Goal: Task Accomplishment & Management: Complete application form

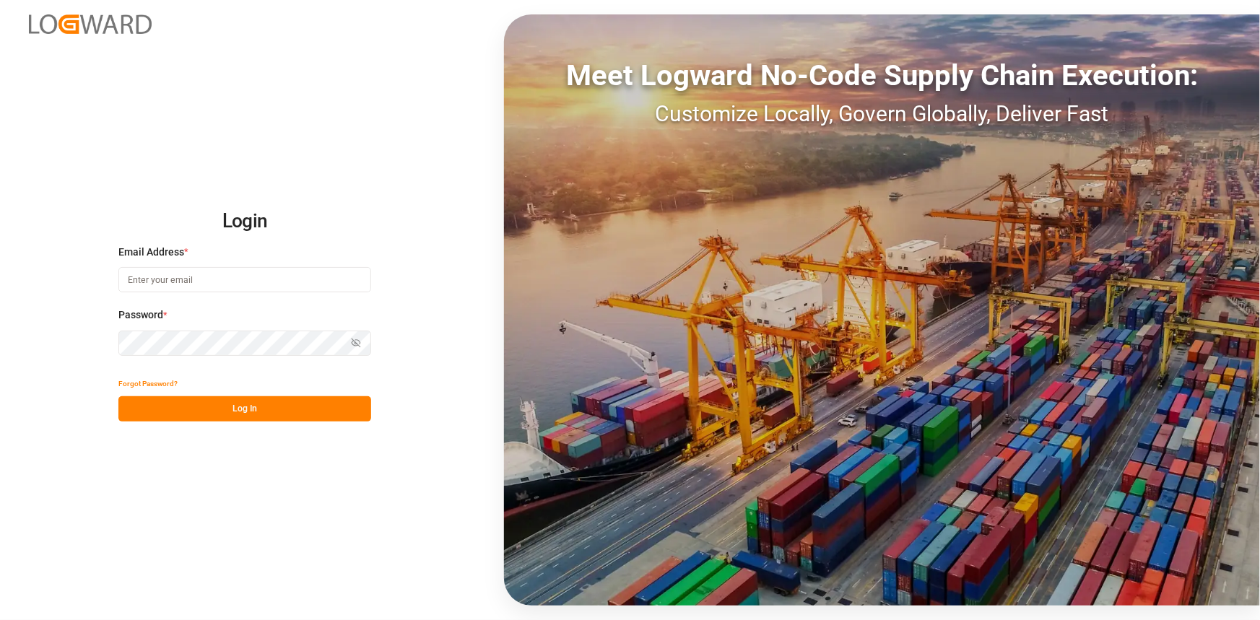
click at [179, 286] on input at bounding box center [244, 279] width 253 height 25
type input "[PERSON_NAME][EMAIL_ADDRESS][PERSON_NAME][DOMAIN_NAME]"
click at [253, 404] on button "Log In" at bounding box center [244, 408] width 253 height 25
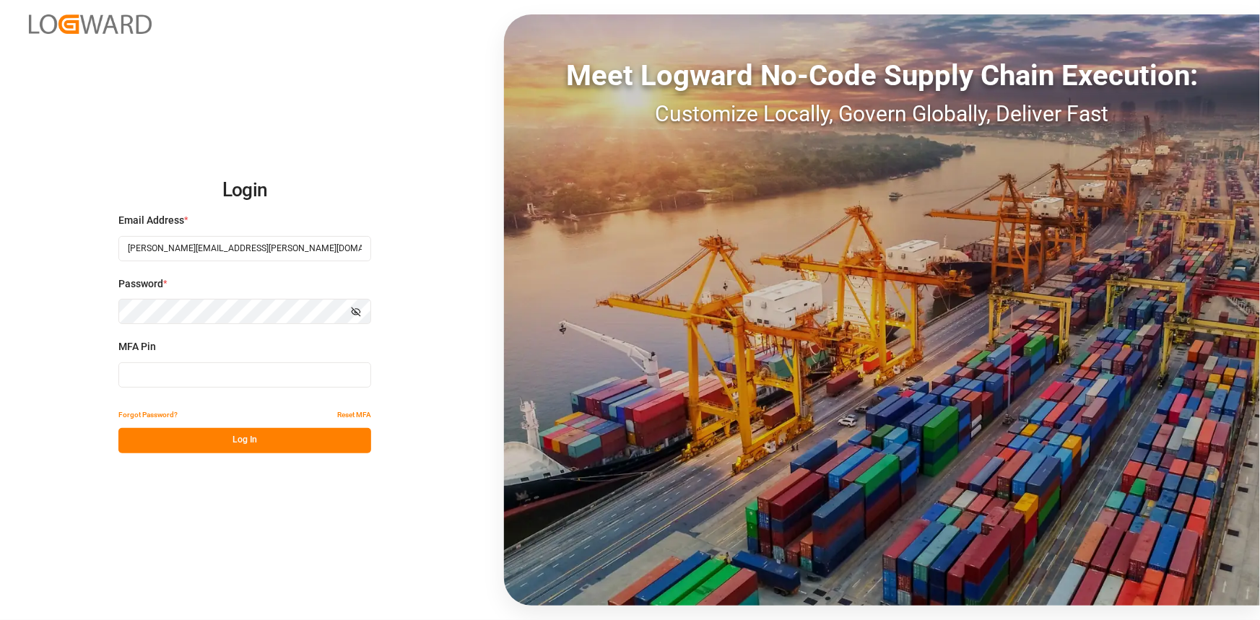
click at [224, 368] on input at bounding box center [244, 374] width 253 height 25
type input "3"
type input "672975"
click at [248, 449] on button "Log In" at bounding box center [244, 440] width 253 height 25
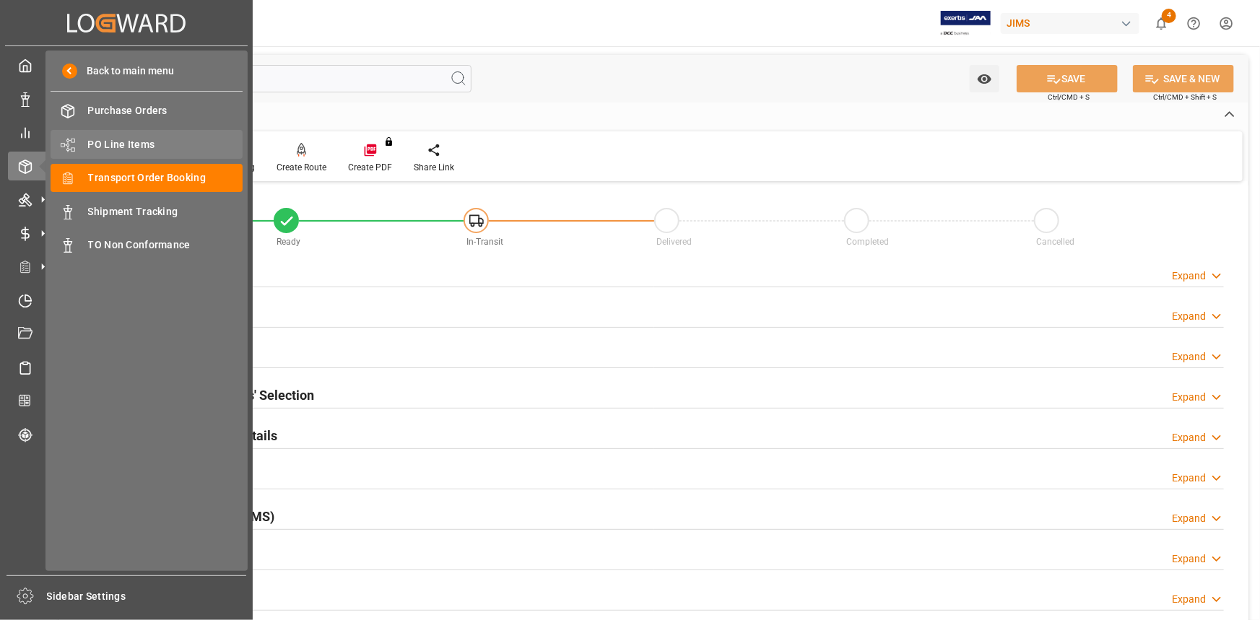
click at [125, 145] on span "PO Line Items" at bounding box center [165, 144] width 155 height 15
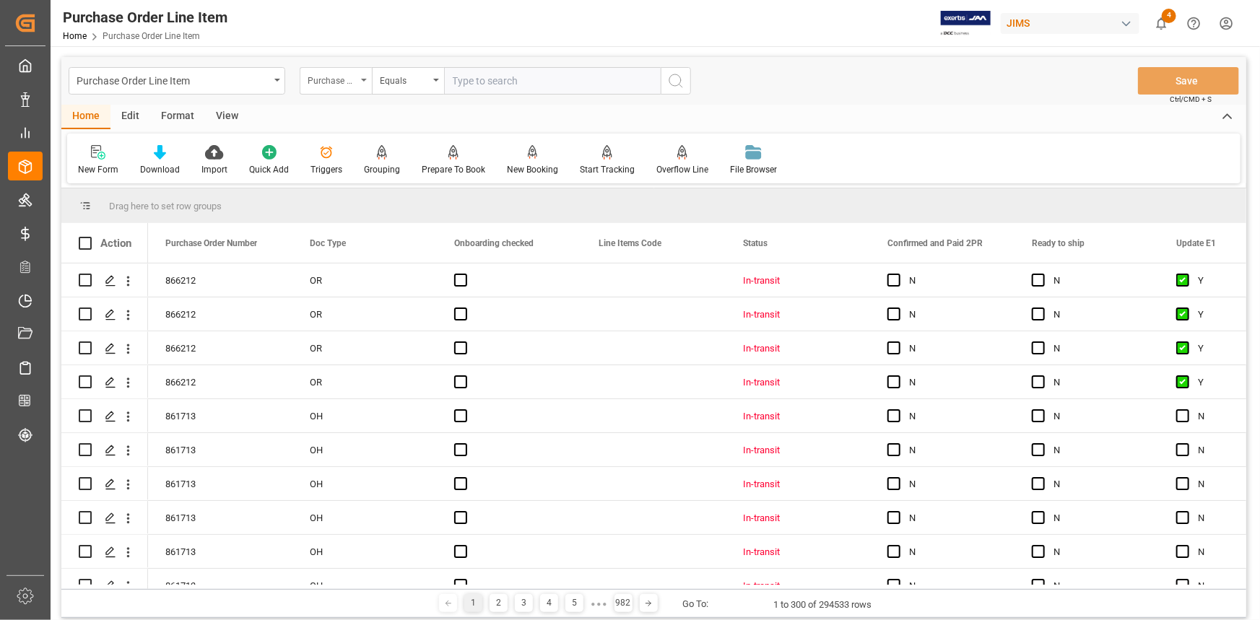
click at [337, 77] on div "Purchase Order Number" at bounding box center [332, 79] width 49 height 17
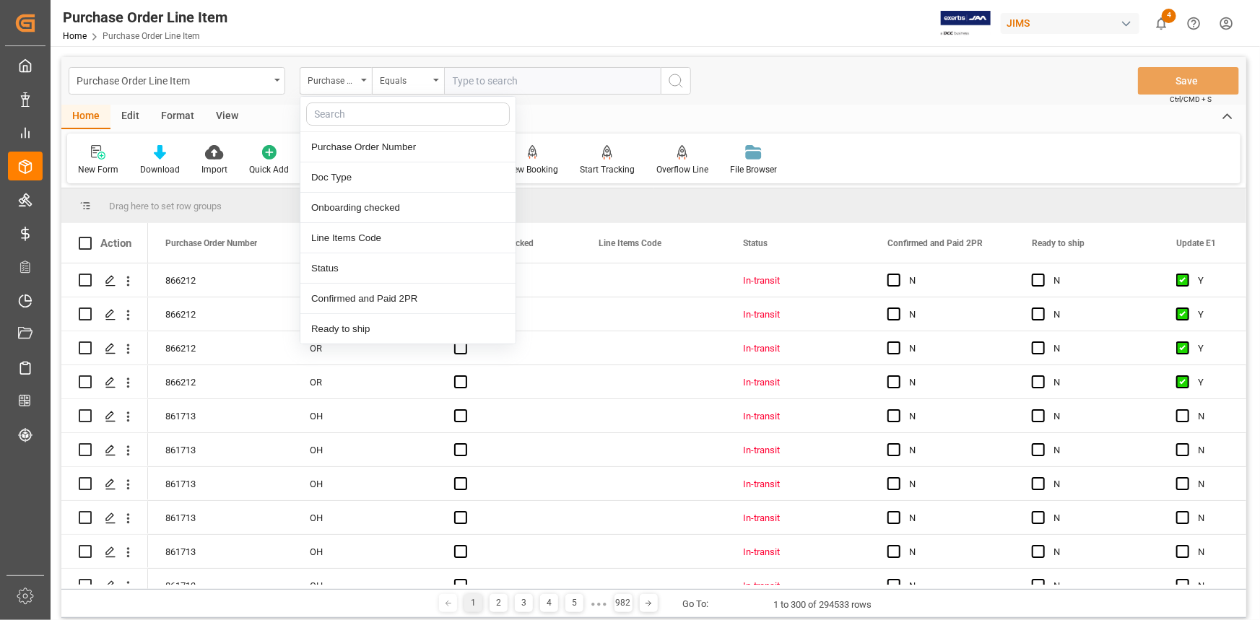
click at [360, 120] on input "text" at bounding box center [408, 114] width 204 height 23
type input "ref"
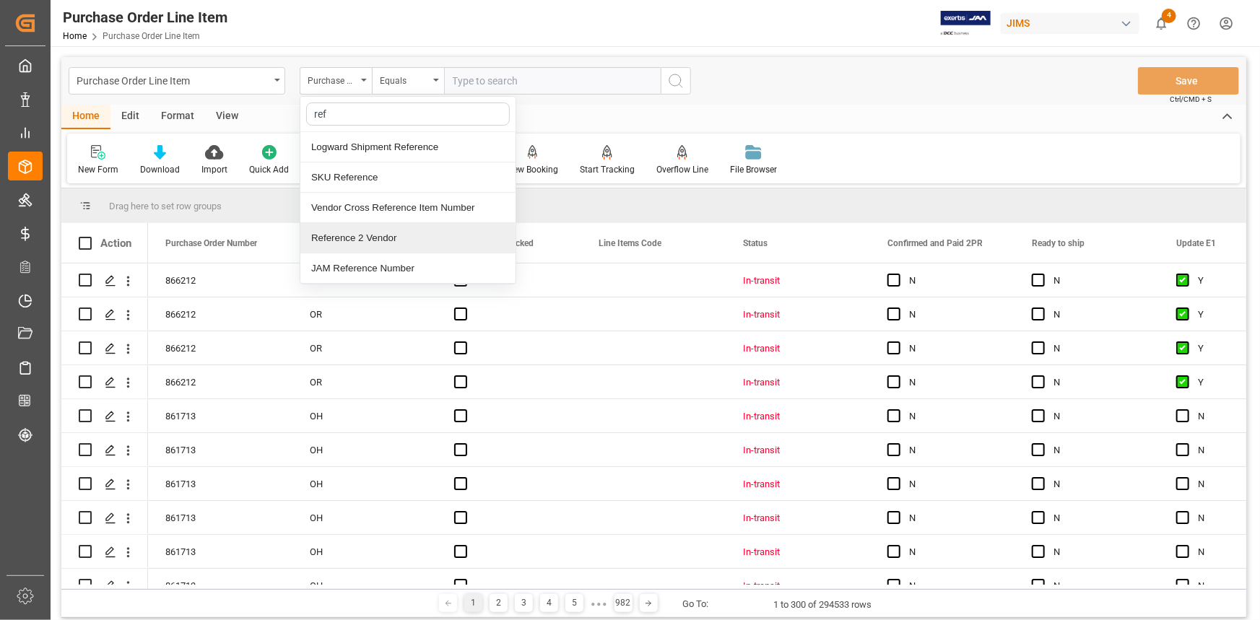
click at [388, 236] on div "Reference 2 Vendor" at bounding box center [407, 238] width 215 height 30
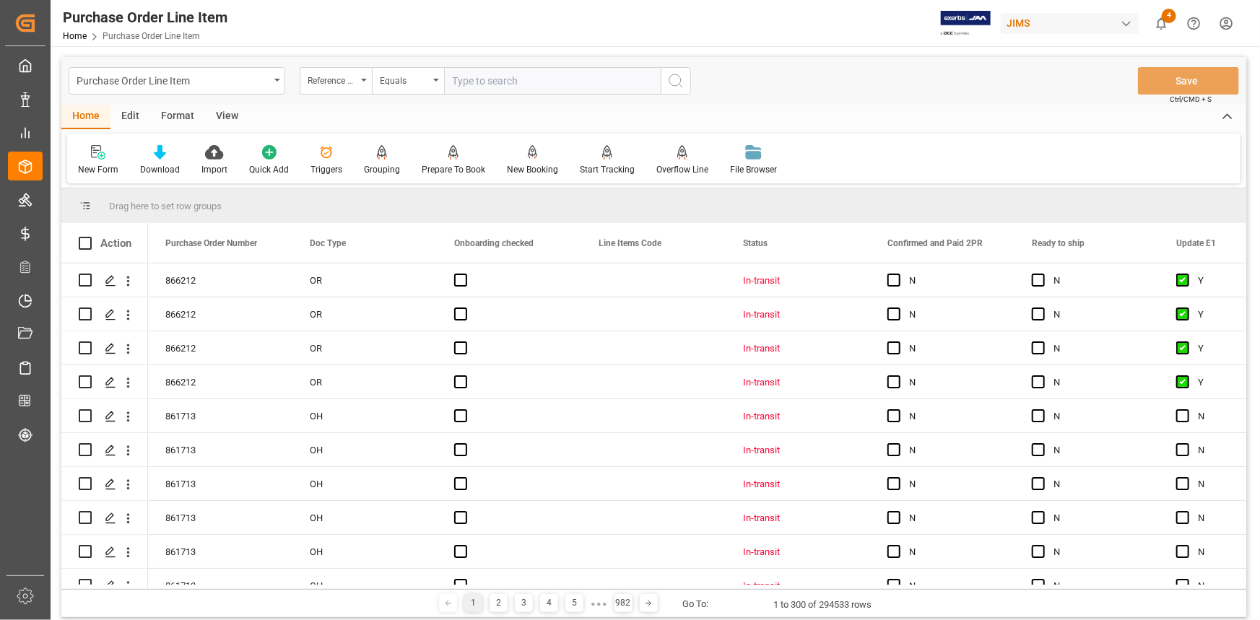
click at [492, 74] on input "text" at bounding box center [552, 80] width 217 height 27
paste input "22-10980-GB"
type input "22-10980-GB"
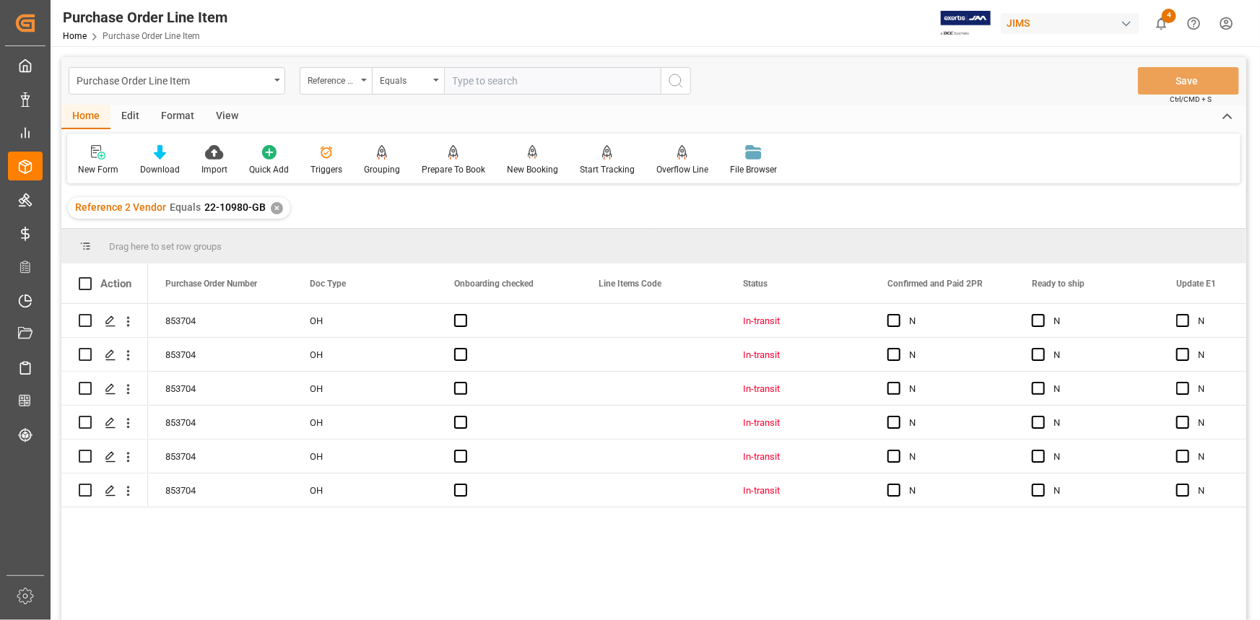
drag, startPoint x: 227, startPoint y: 116, endPoint x: 217, endPoint y: 125, distance: 14.3
click at [227, 115] on div "View" at bounding box center [227, 117] width 44 height 25
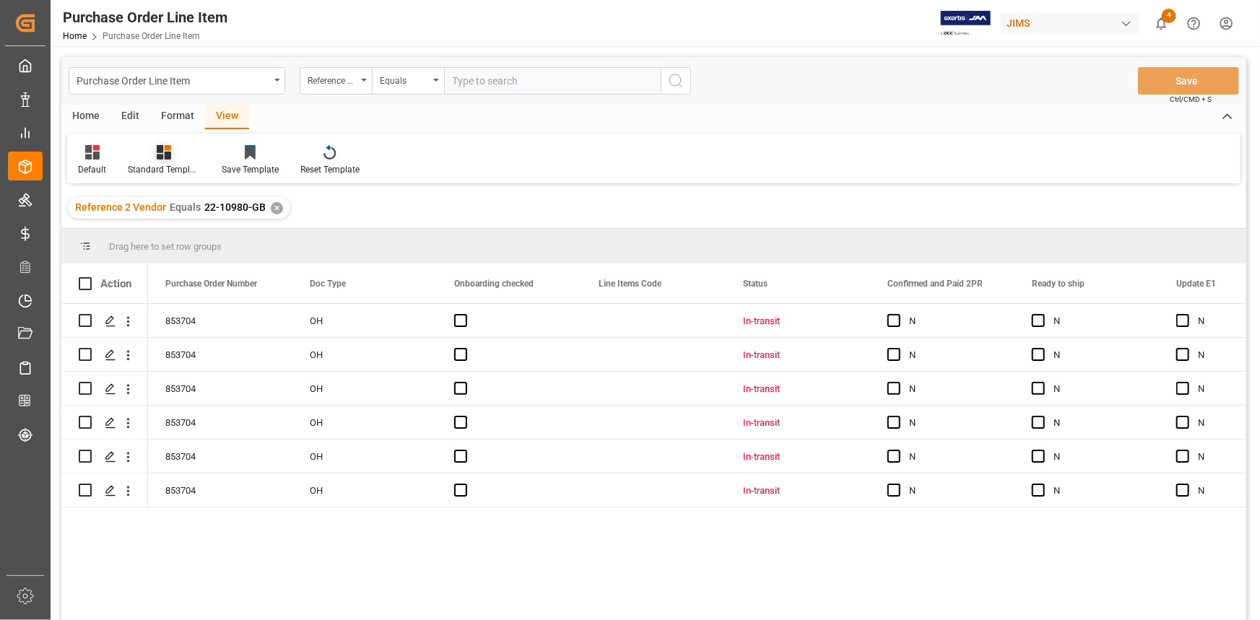
click at [158, 157] on icon at bounding box center [164, 152] width 14 height 14
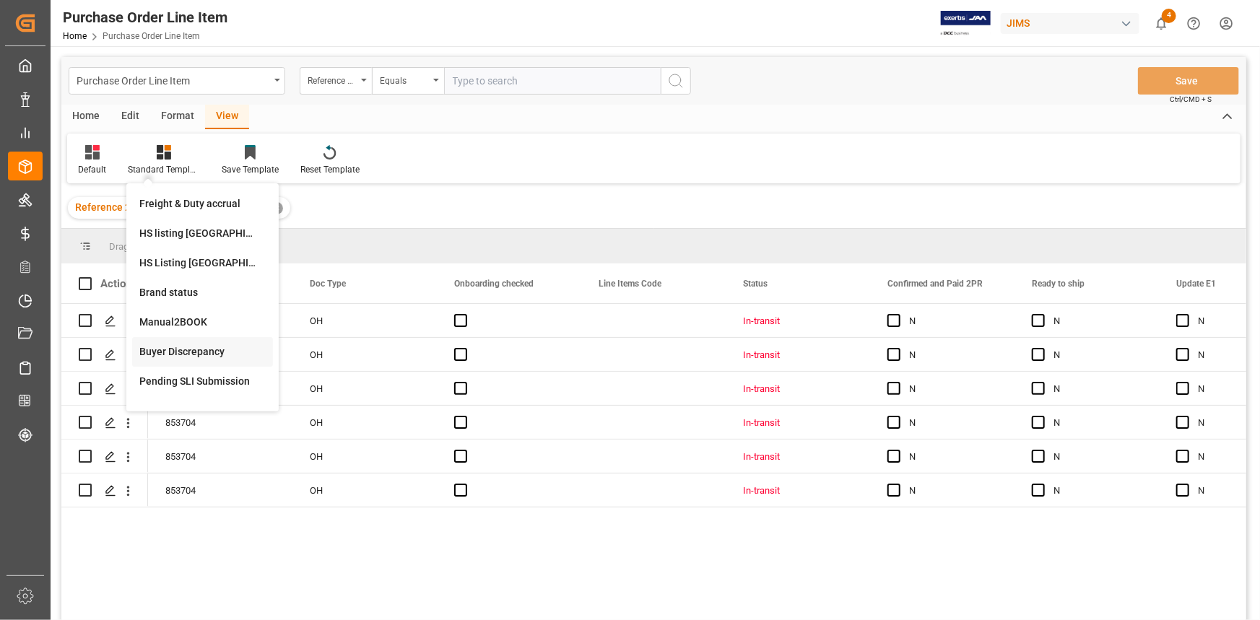
click at [204, 349] on div "Buyer Discrepancy" at bounding box center [202, 351] width 126 height 15
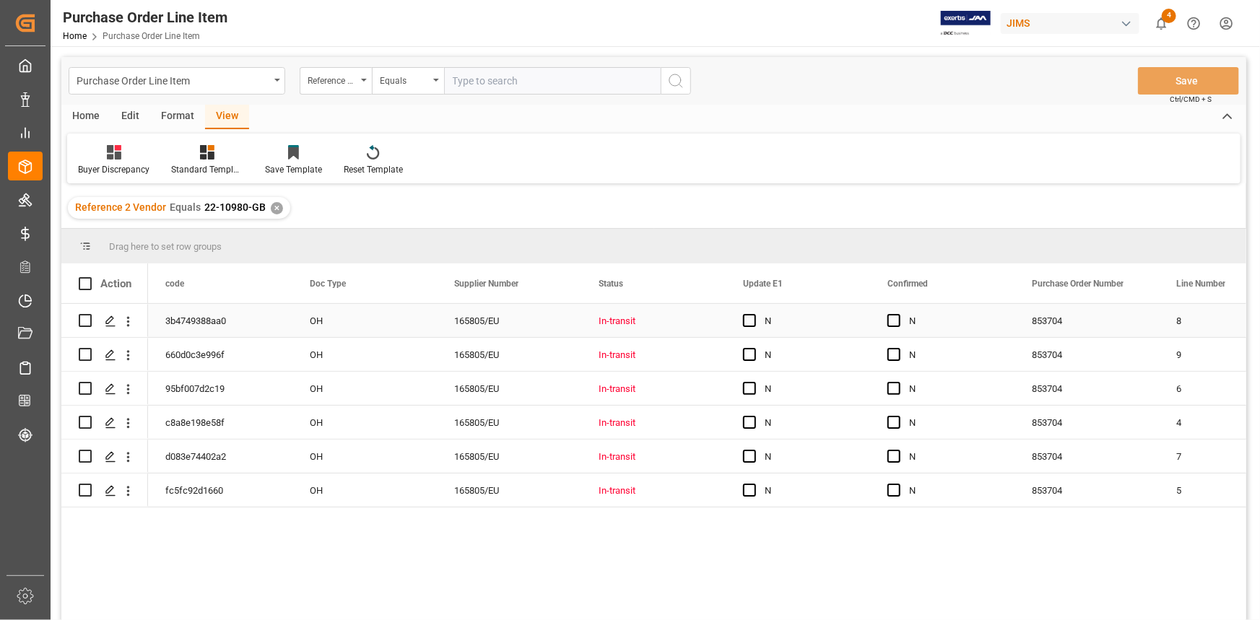
click at [572, 331] on div "165805/EU" at bounding box center [509, 320] width 144 height 33
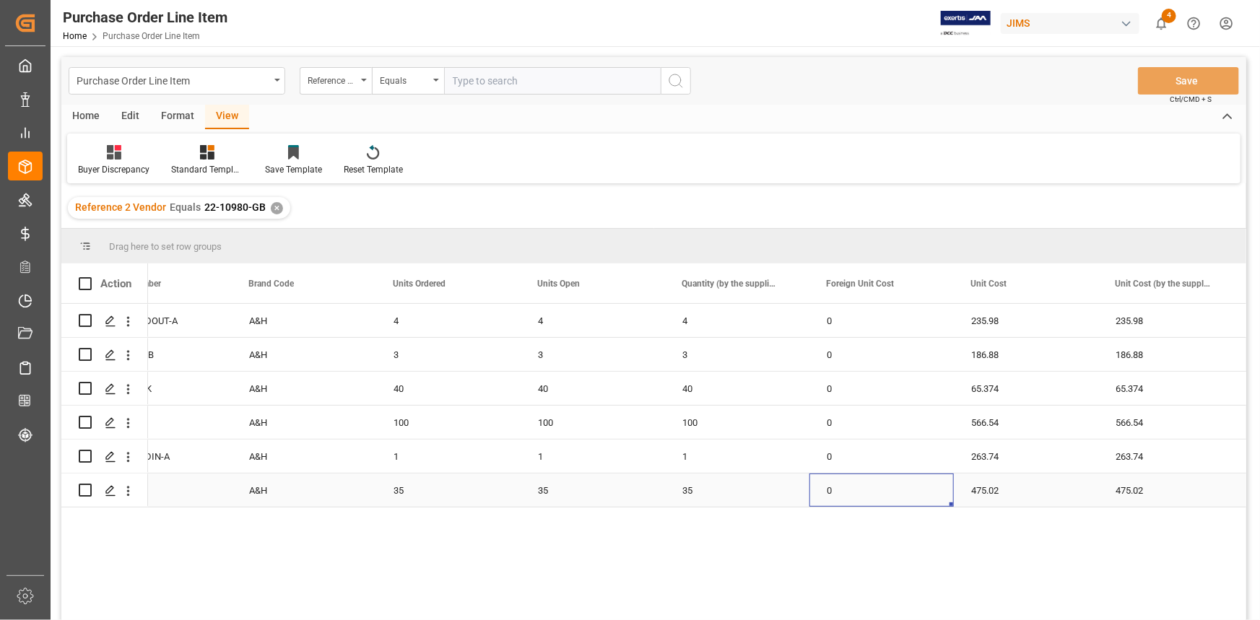
click at [898, 485] on div "0" at bounding box center [881, 490] width 144 height 33
click at [566, 391] on div "40" at bounding box center [593, 388] width 144 height 33
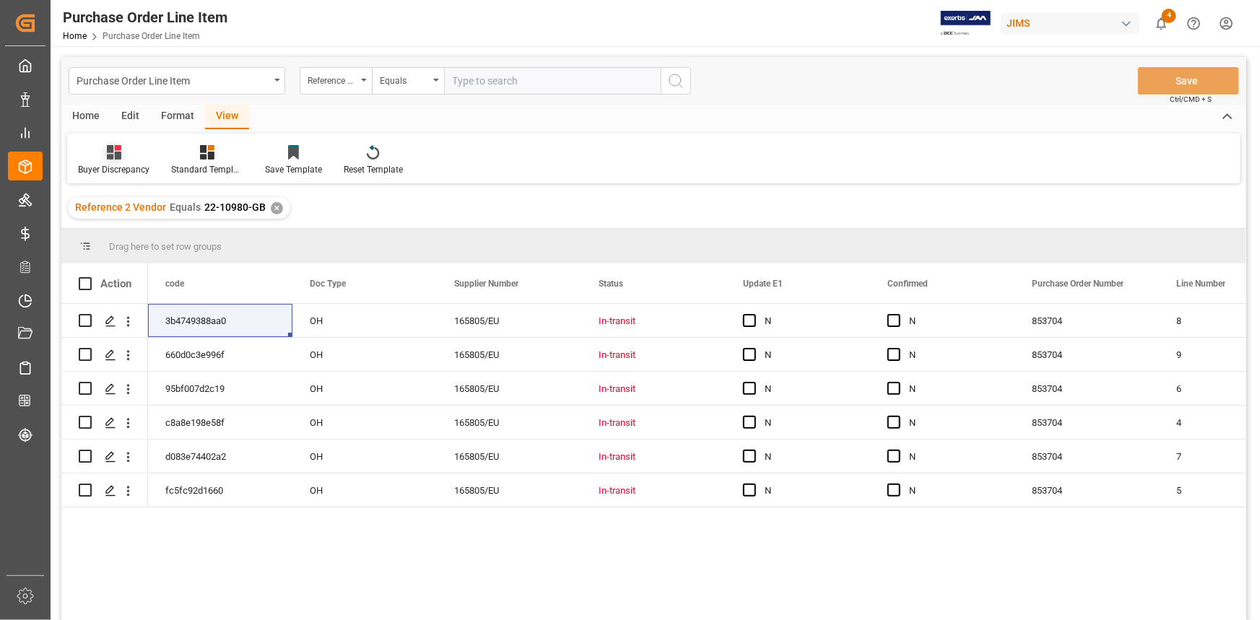
click at [131, 157] on div at bounding box center [113, 151] width 71 height 15
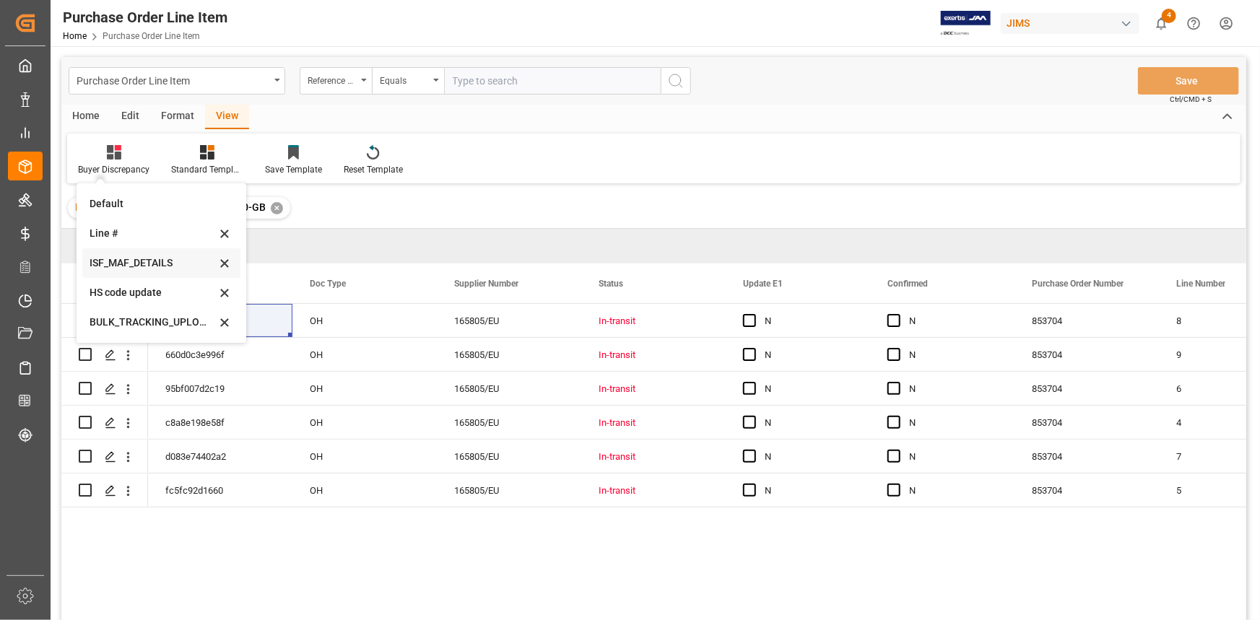
click at [168, 254] on div "ISF_MAF_DETAILS" at bounding box center [161, 263] width 158 height 30
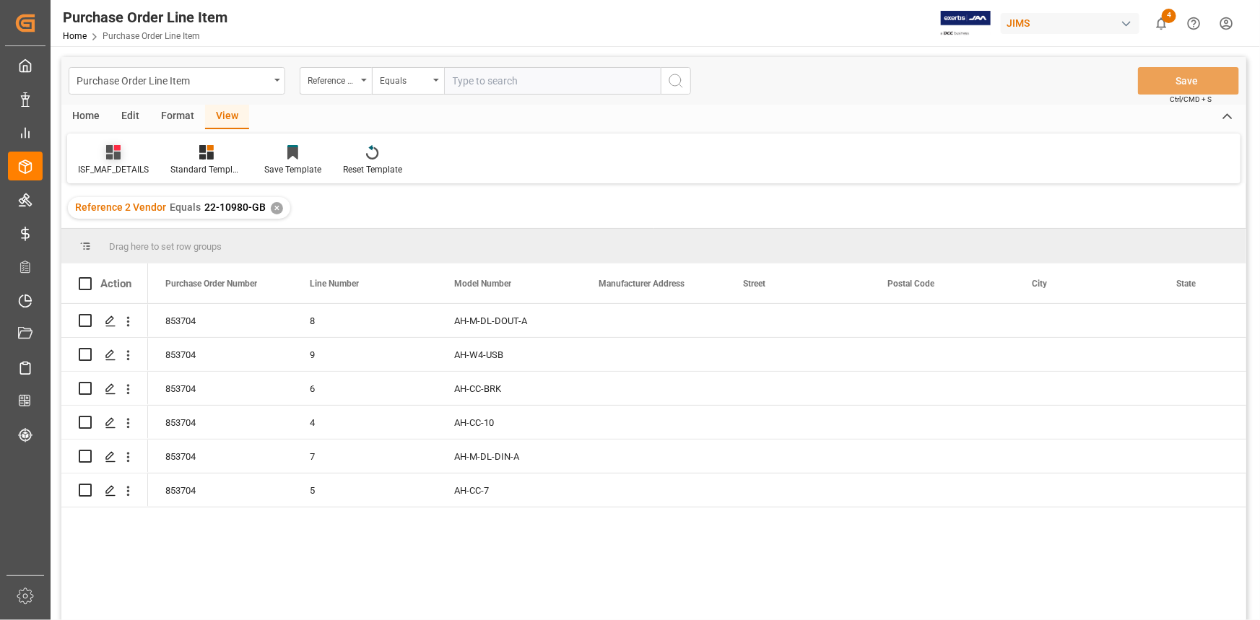
click at [116, 162] on div "ISF_MAF_DETAILS" at bounding box center [113, 160] width 92 height 32
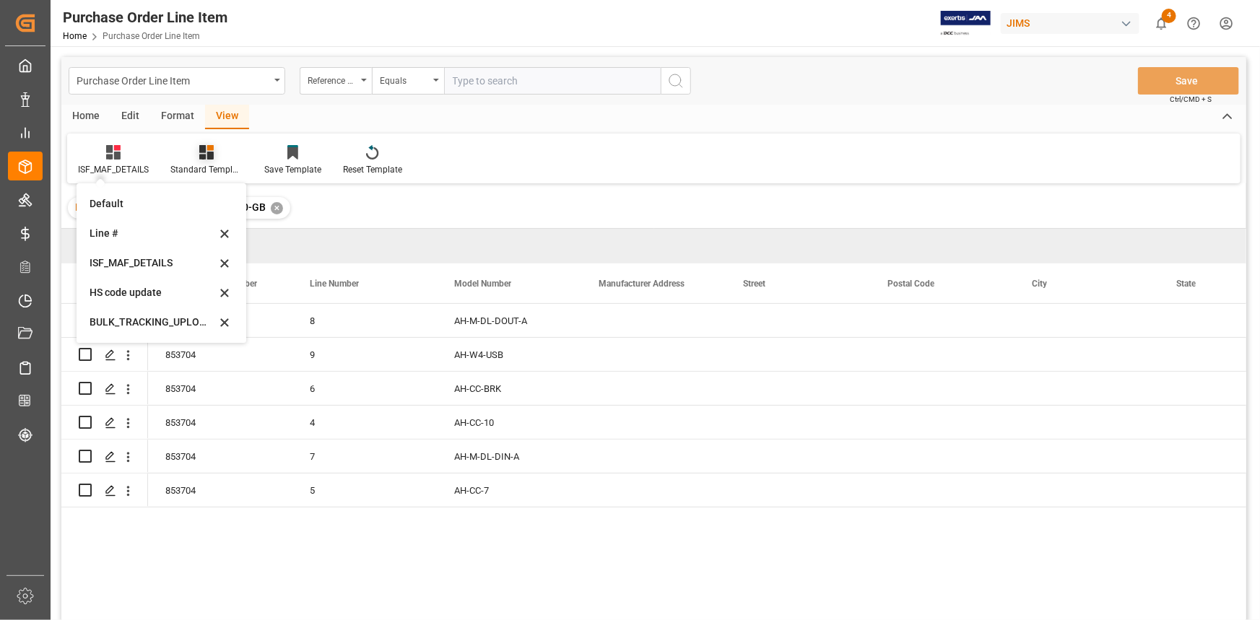
click at [202, 155] on icon at bounding box center [206, 152] width 14 height 14
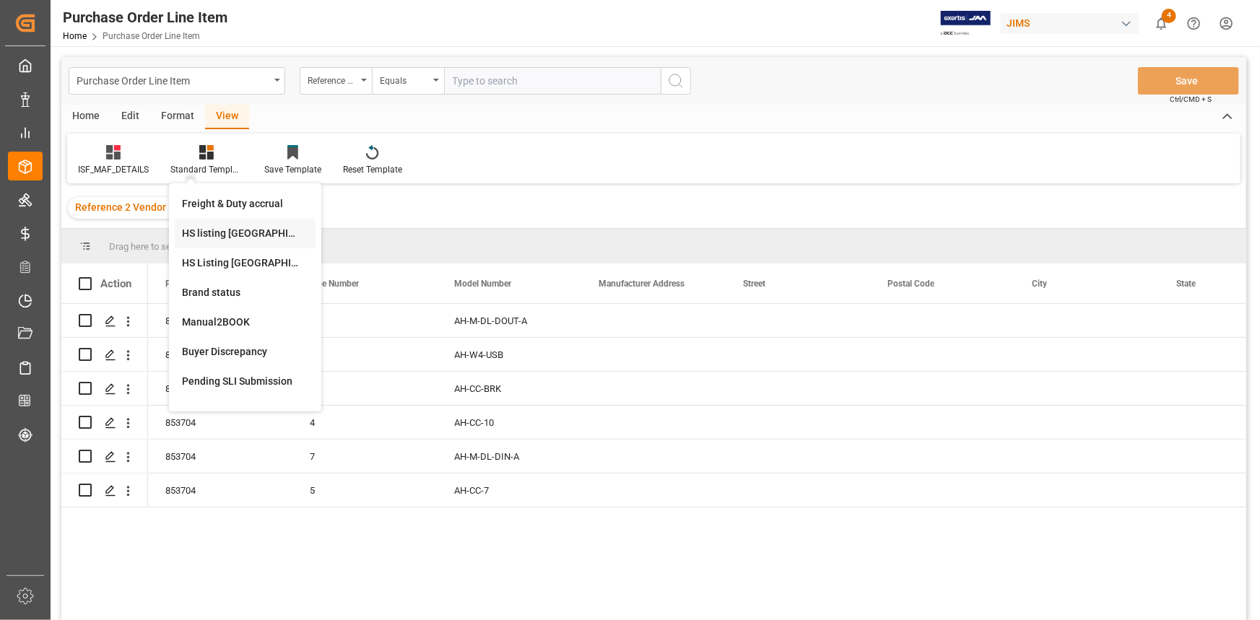
click at [217, 230] on div "HS listing [GEOGRAPHIC_DATA]" at bounding box center [245, 233] width 126 height 15
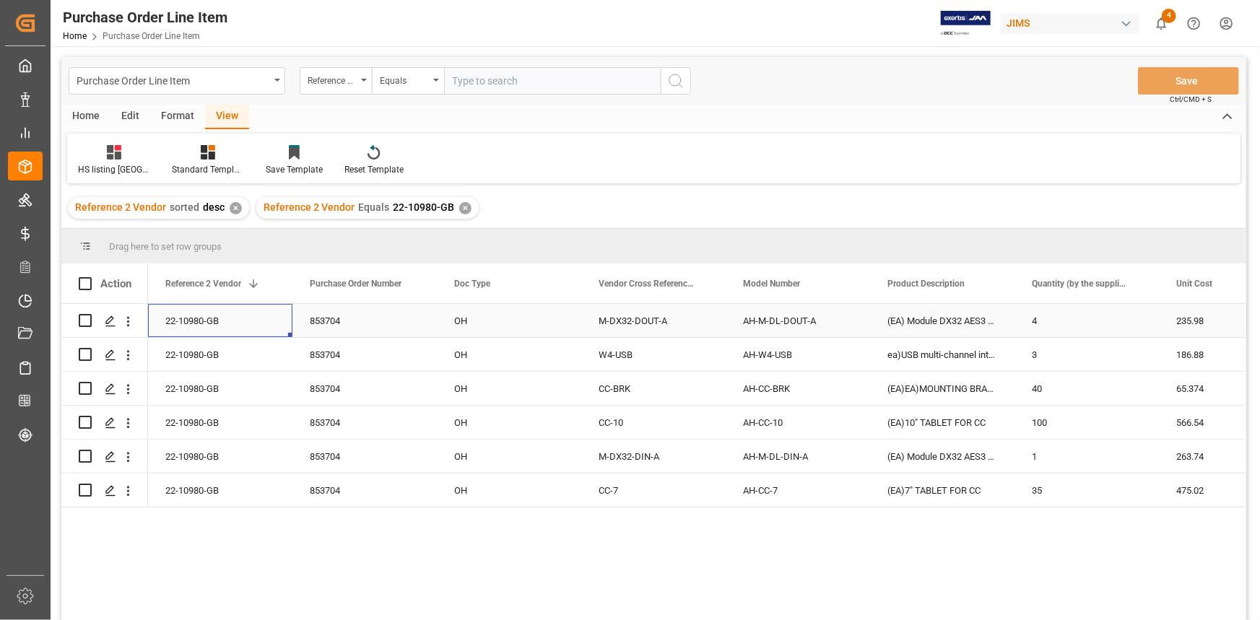
click at [182, 317] on div "22-10980-GB" at bounding box center [220, 320] width 144 height 33
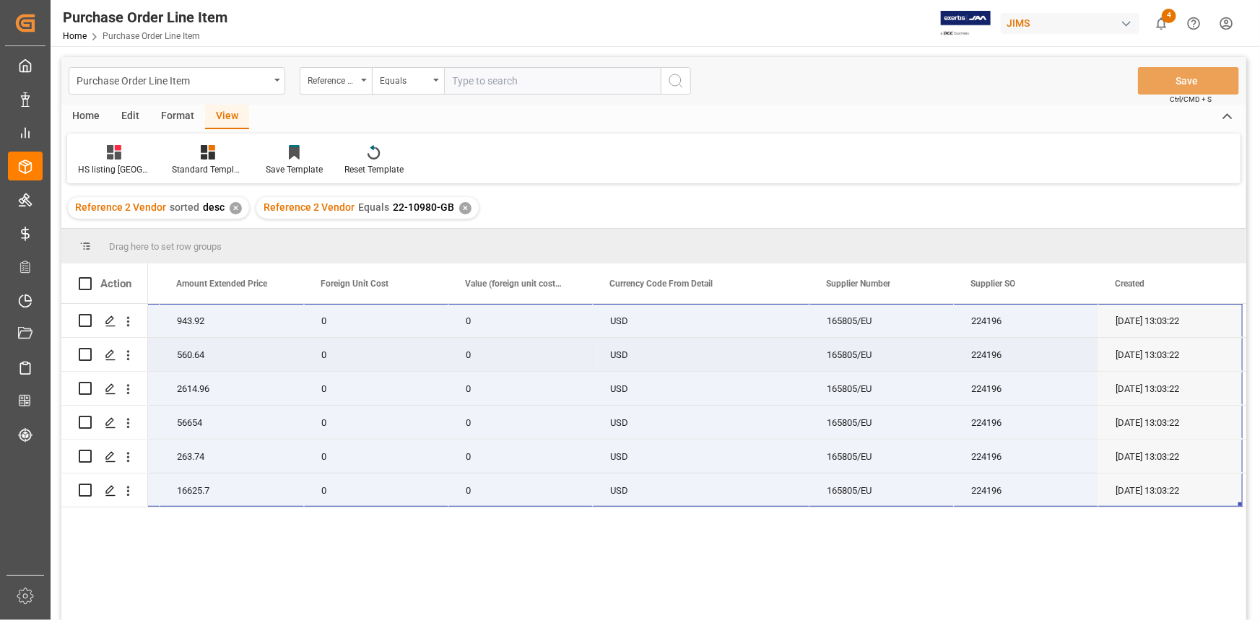
scroll to position [0, 1284]
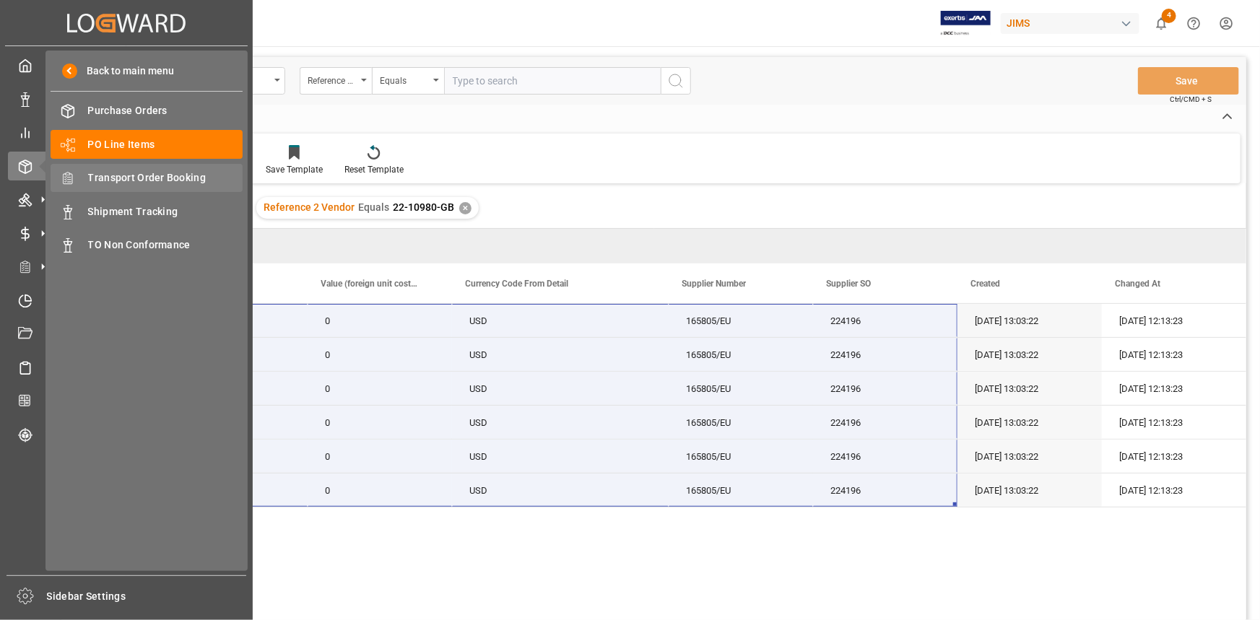
click at [149, 177] on span "Transport Order Booking" at bounding box center [165, 177] width 155 height 15
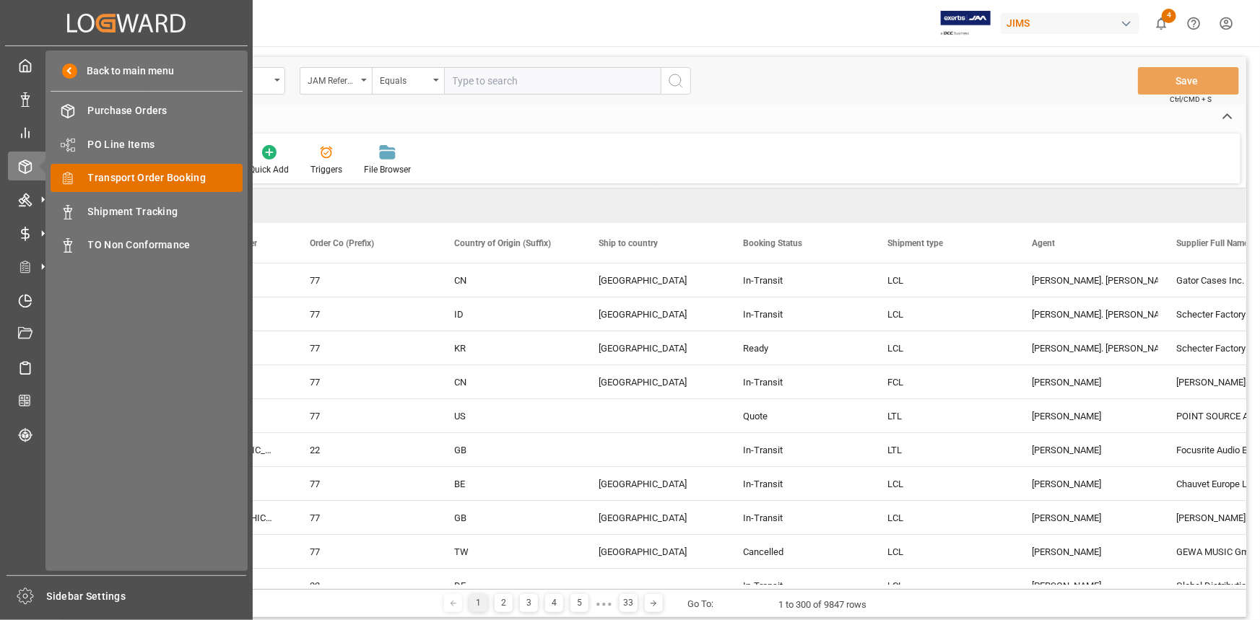
click at [118, 182] on span "Transport Order Booking" at bounding box center [165, 177] width 155 height 15
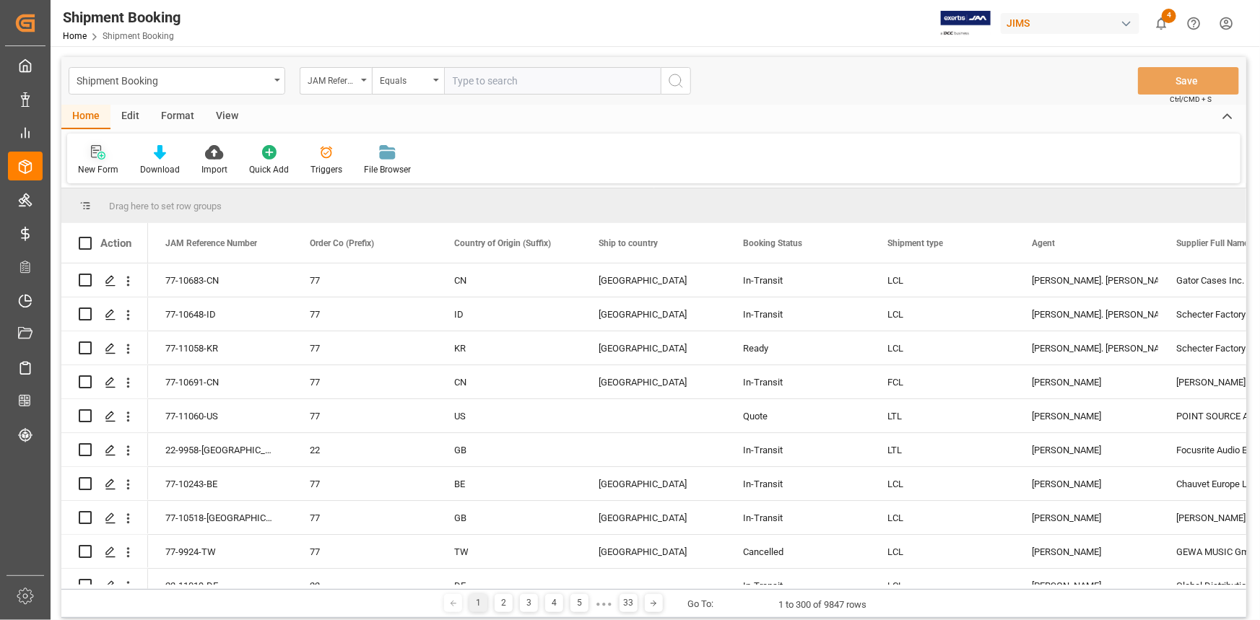
click at [103, 157] on icon at bounding box center [98, 152] width 14 height 14
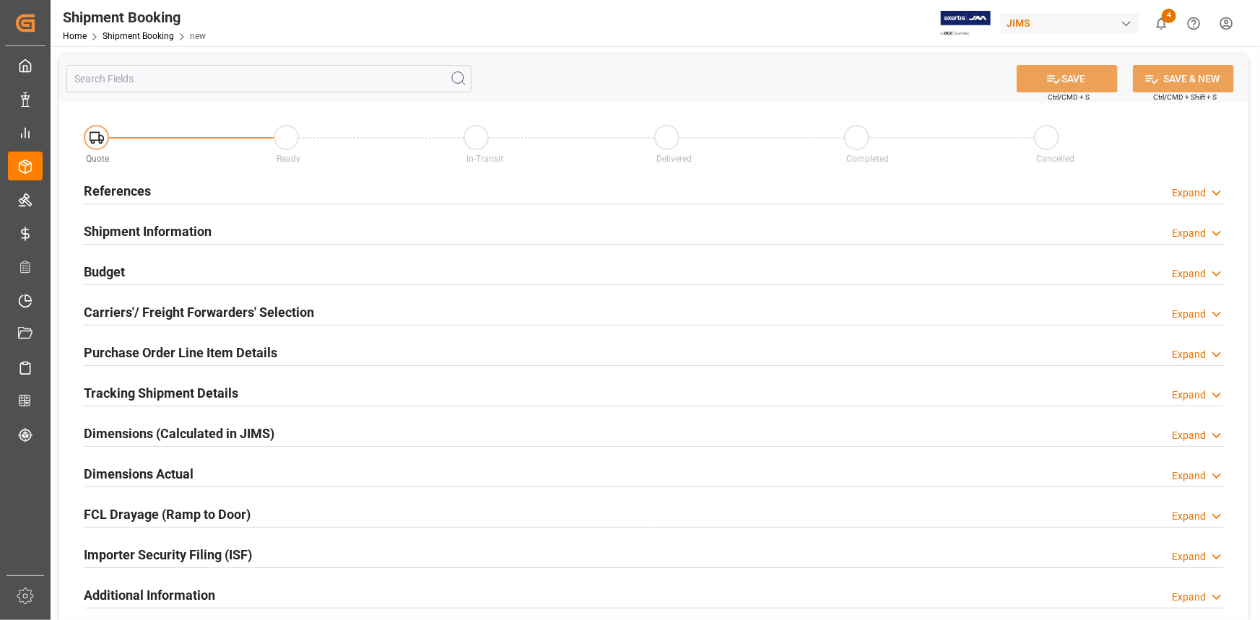
click at [166, 188] on div "References Expand" at bounding box center [654, 189] width 1140 height 27
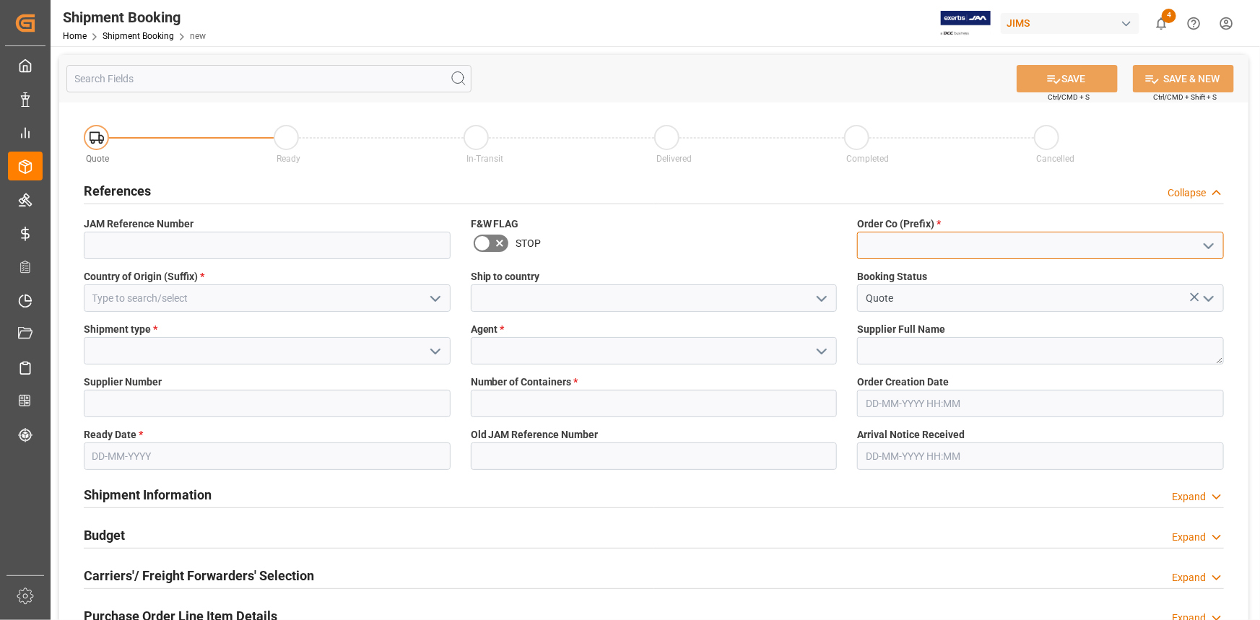
click at [1218, 245] on div at bounding box center [1040, 245] width 367 height 27
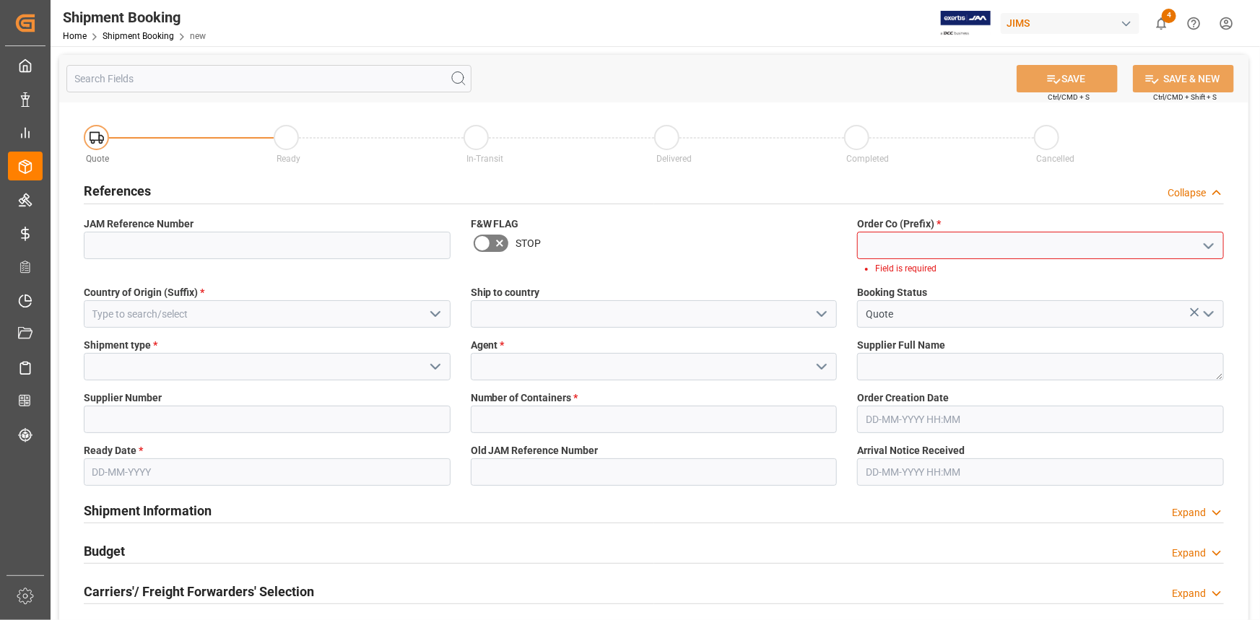
click at [1213, 246] on icon "open menu" at bounding box center [1208, 246] width 17 height 17
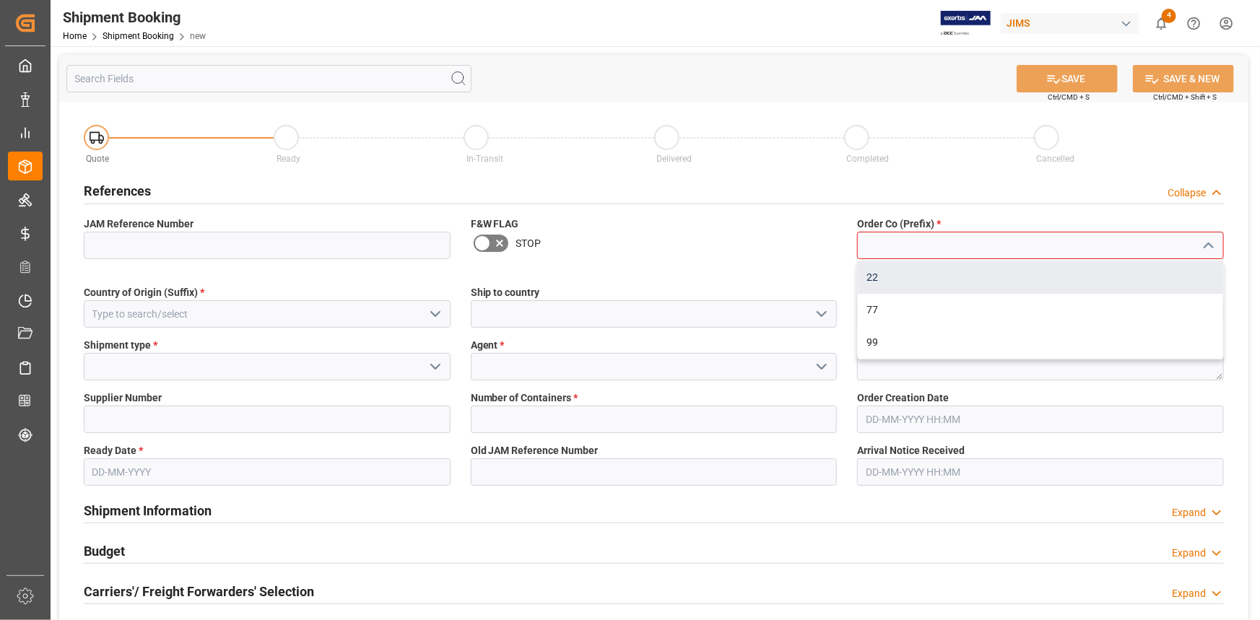
click at [1059, 275] on div "22" at bounding box center [1040, 277] width 365 height 32
type input "22"
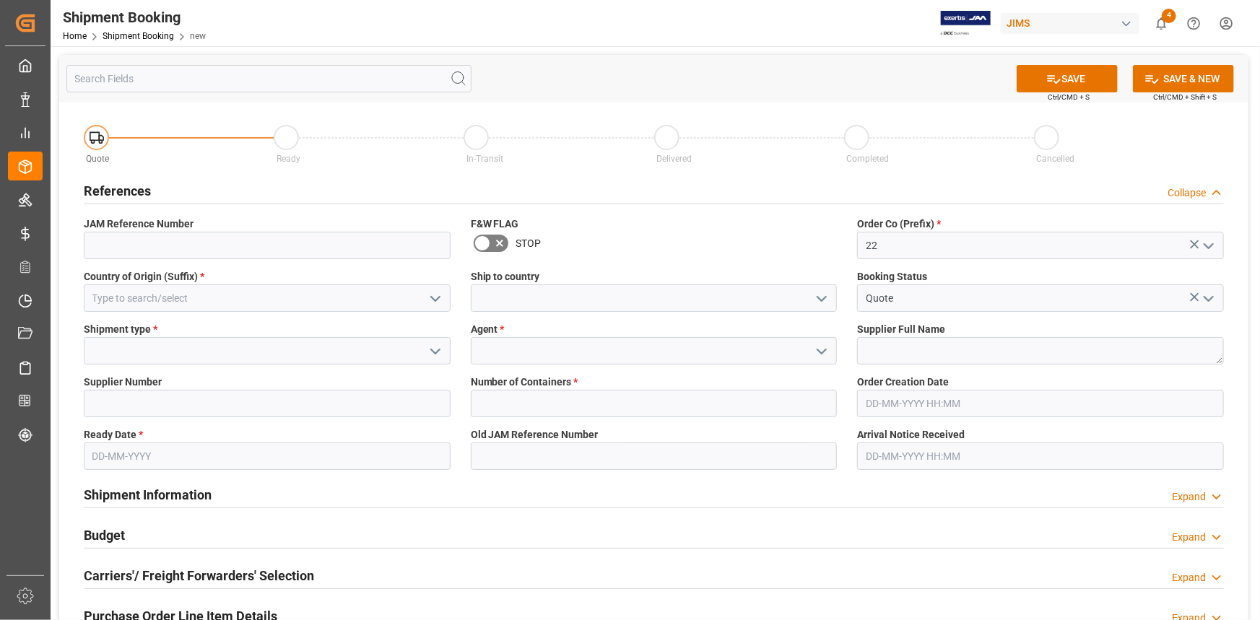
click at [433, 300] on polyline "open menu" at bounding box center [435, 299] width 9 height 4
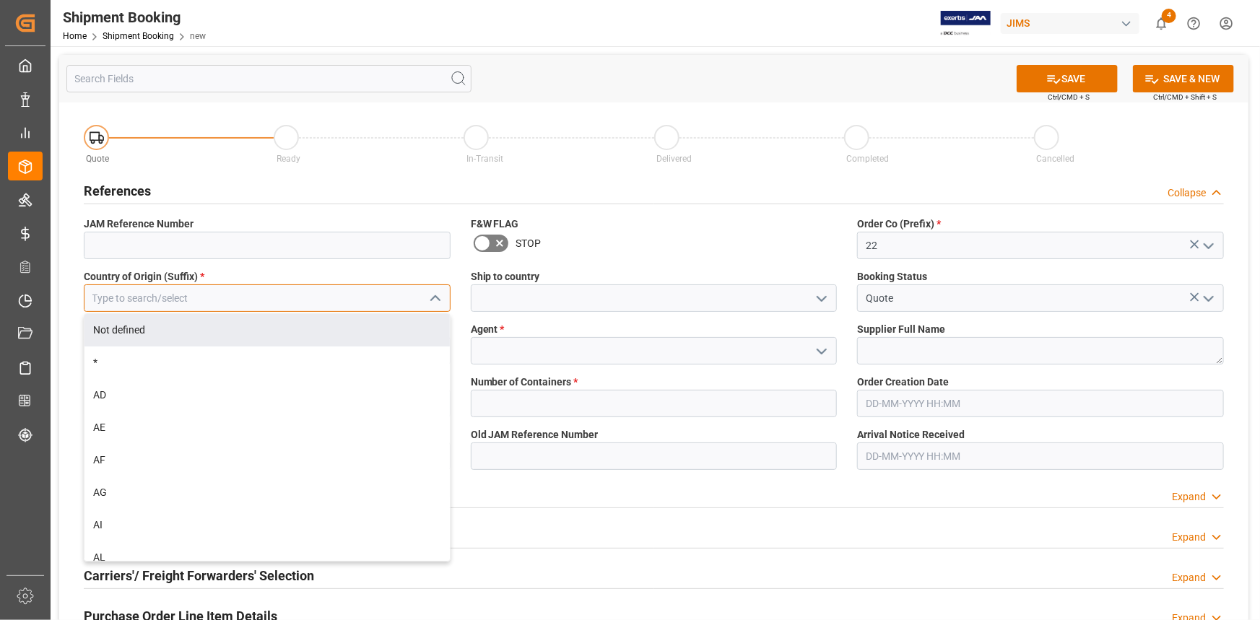
click at [248, 295] on input at bounding box center [267, 297] width 367 height 27
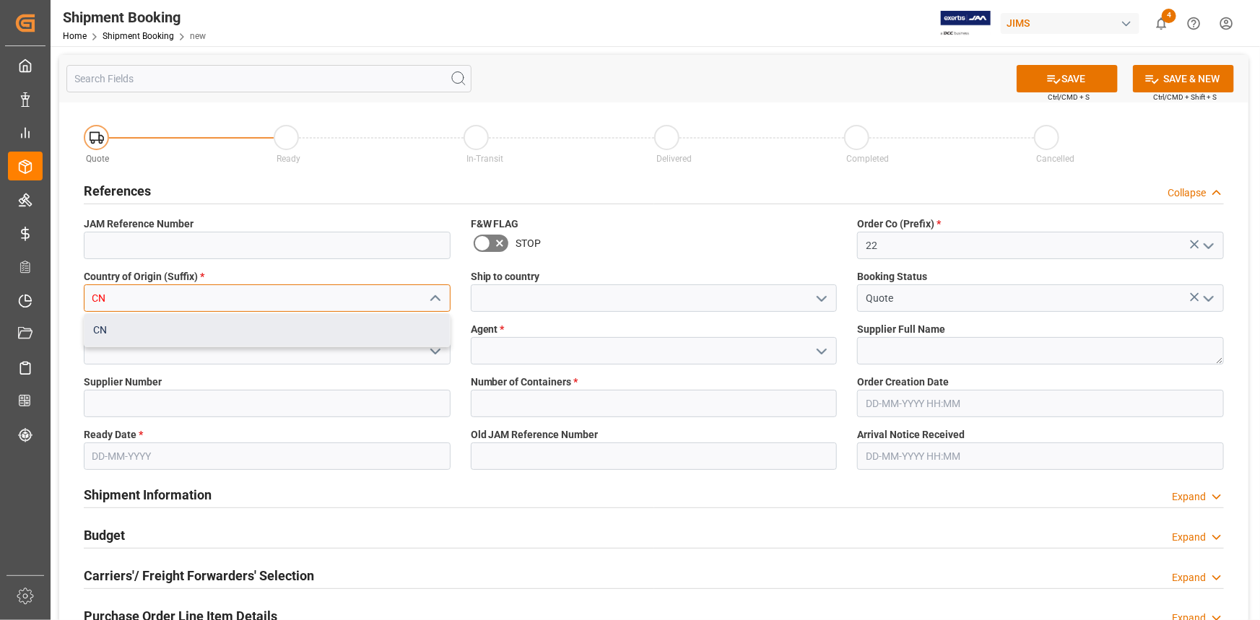
click at [303, 322] on div "CN" at bounding box center [266, 330] width 365 height 32
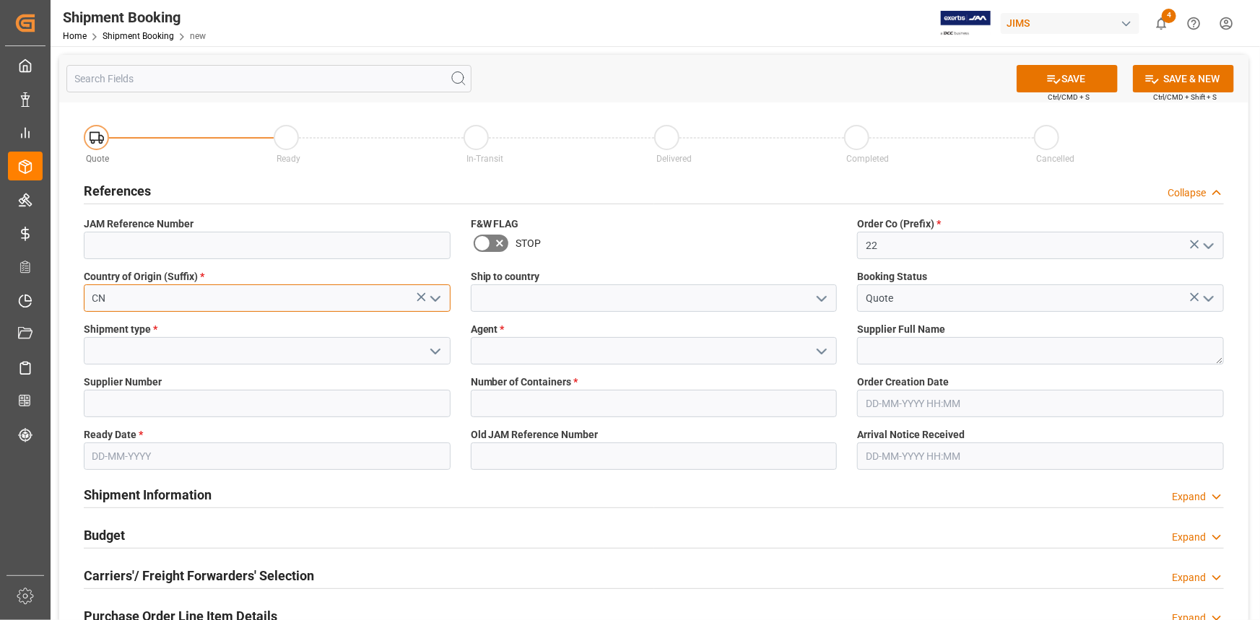
type input "CN"
click at [823, 296] on icon "open menu" at bounding box center [821, 298] width 17 height 17
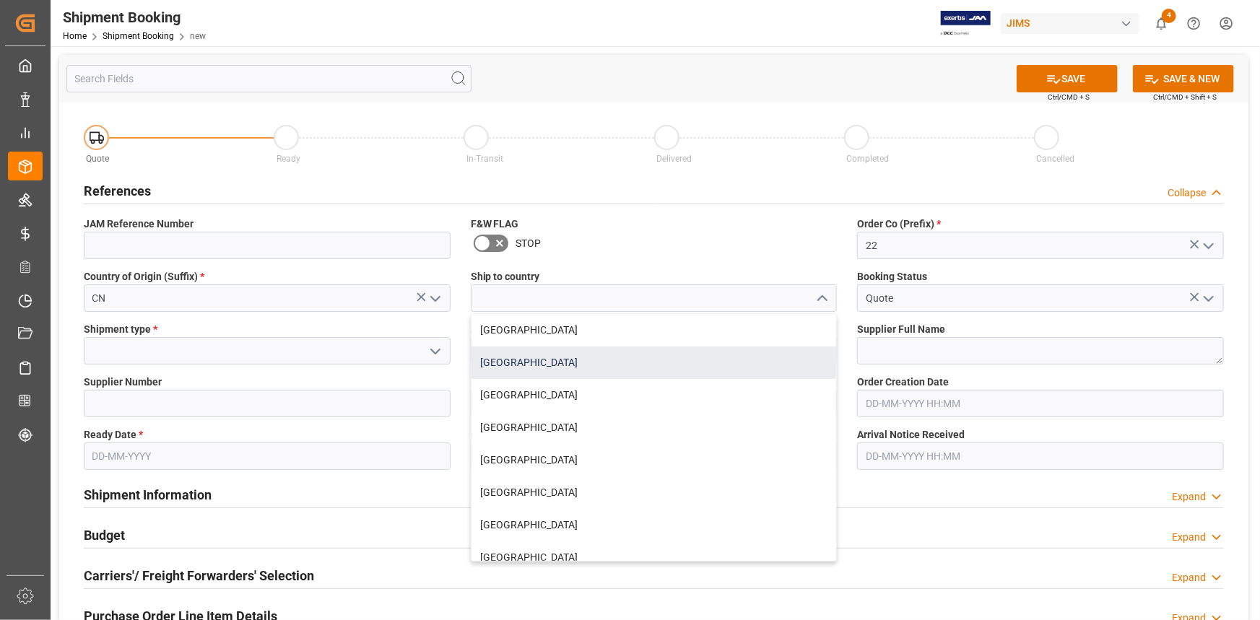
click at [633, 360] on div "[GEOGRAPHIC_DATA]" at bounding box center [654, 363] width 365 height 32
type input "[GEOGRAPHIC_DATA]"
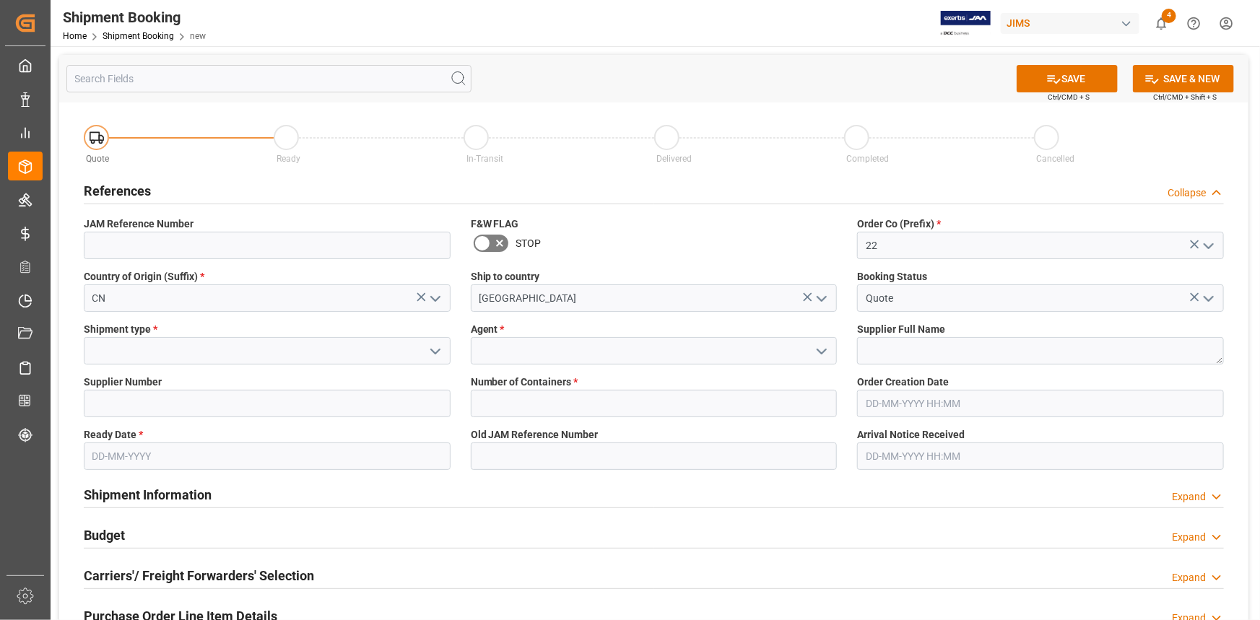
click at [437, 351] on polyline "open menu" at bounding box center [435, 351] width 9 height 4
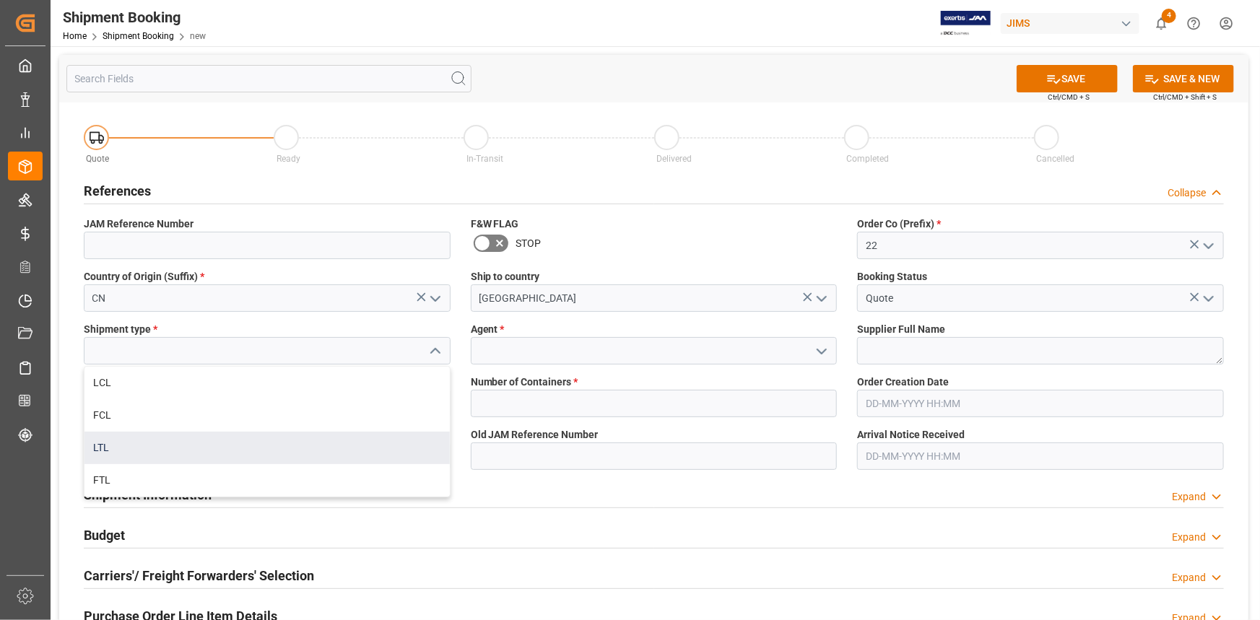
drag, startPoint x: 227, startPoint y: 440, endPoint x: 262, endPoint y: 441, distance: 35.4
click at [227, 441] on div "LTL" at bounding box center [266, 448] width 365 height 32
type input "LTL"
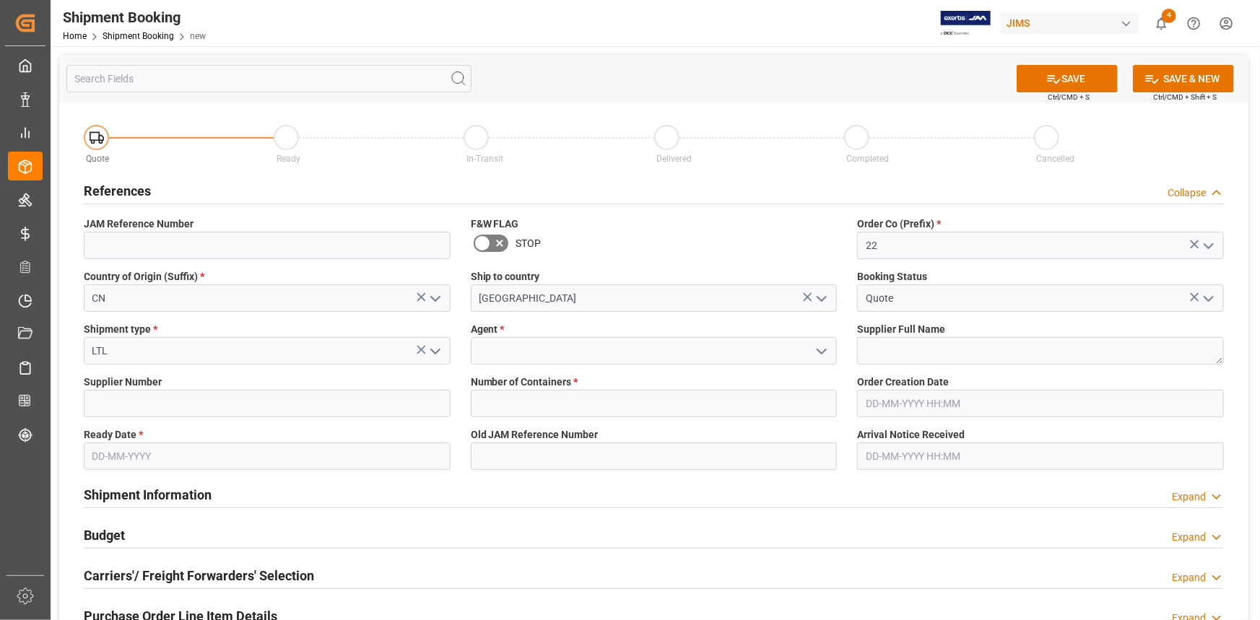
click at [825, 350] on polyline "open menu" at bounding box center [821, 351] width 9 height 4
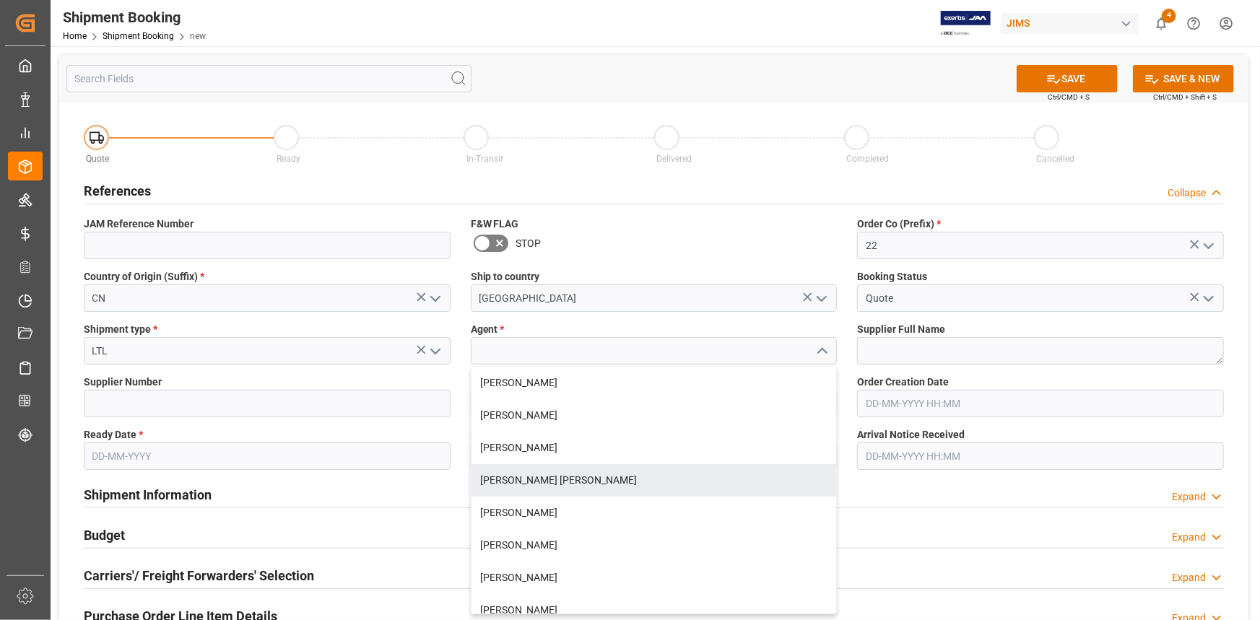
drag, startPoint x: 596, startPoint y: 482, endPoint x: 607, endPoint y: 477, distance: 12.6
click at [596, 481] on div "[PERSON_NAME] [PERSON_NAME]" at bounding box center [654, 480] width 365 height 32
type input "[PERSON_NAME] [PERSON_NAME]"
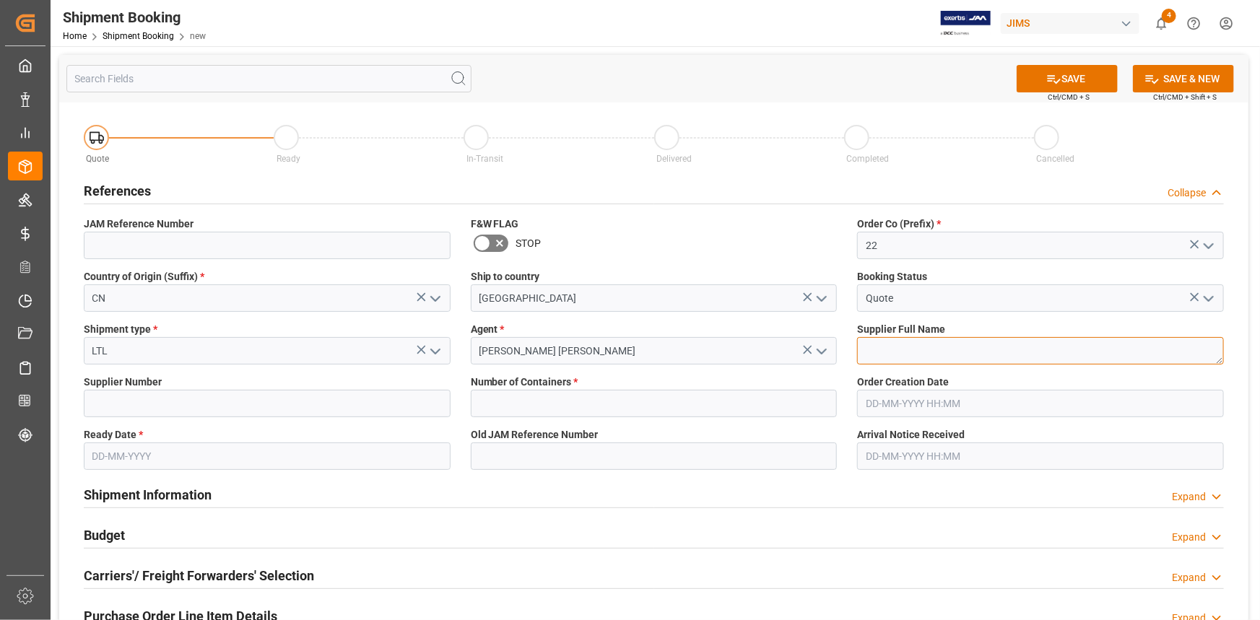
click at [919, 355] on textarea at bounding box center [1040, 350] width 367 height 27
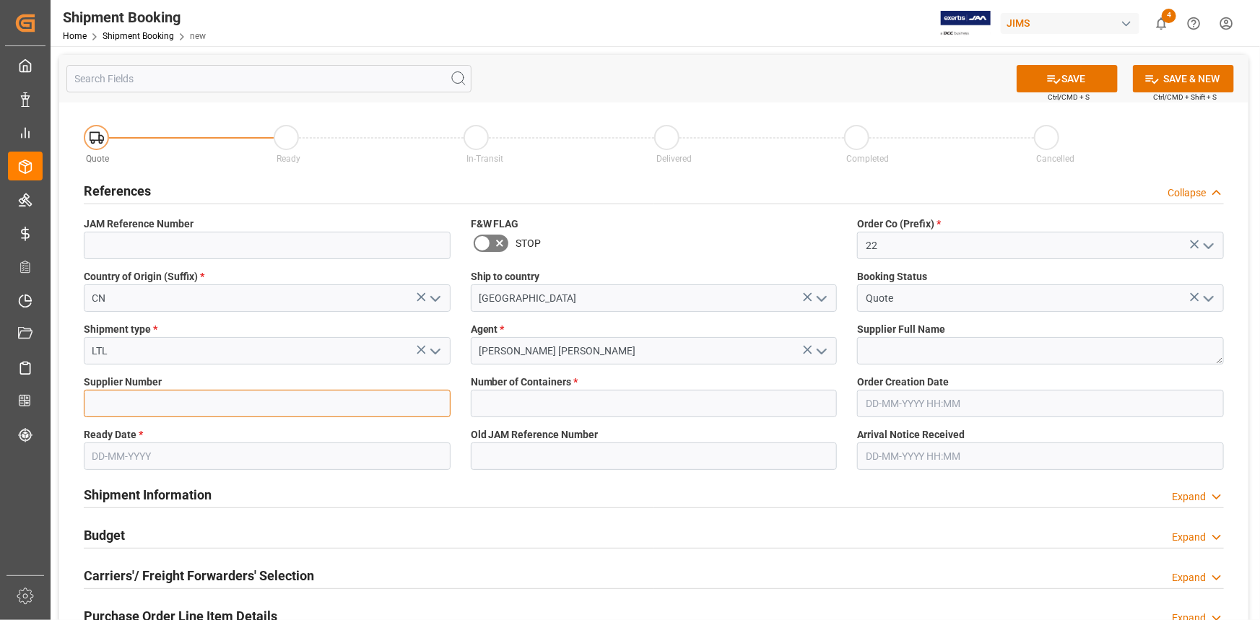
click at [191, 407] on input at bounding box center [267, 403] width 367 height 27
paste input "662685"
type input "662685"
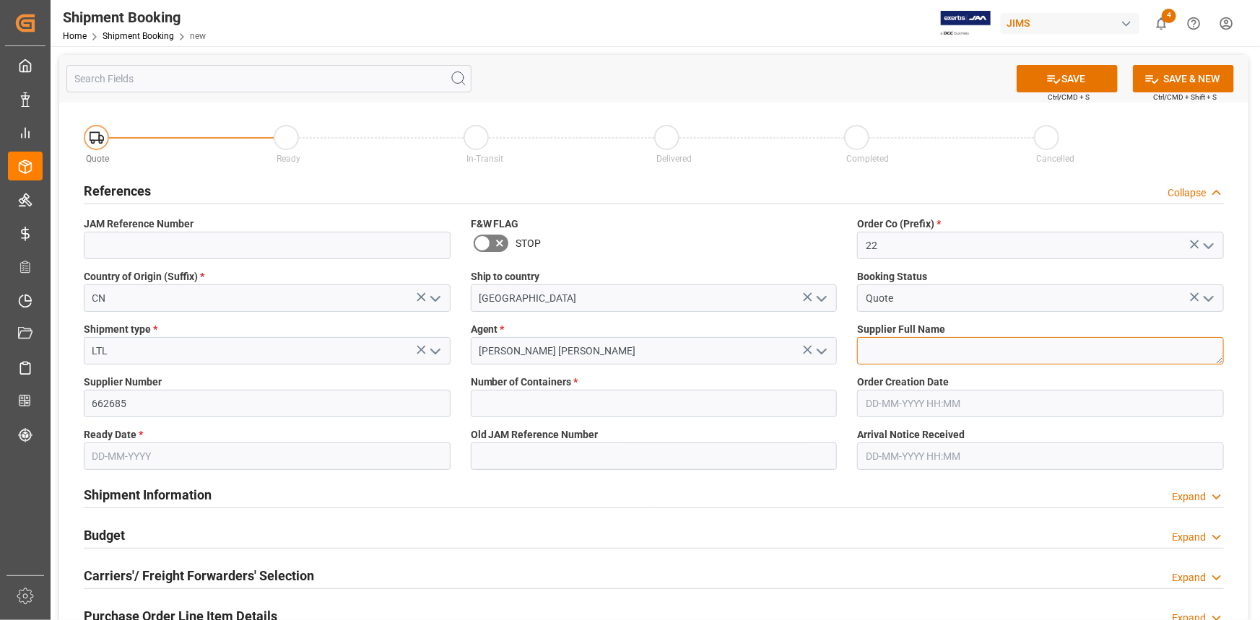
click at [895, 349] on textarea at bounding box center [1040, 350] width 367 height 27
paste textarea "VTech Communications Ltd"
type textarea "VTech Communications Ltd"
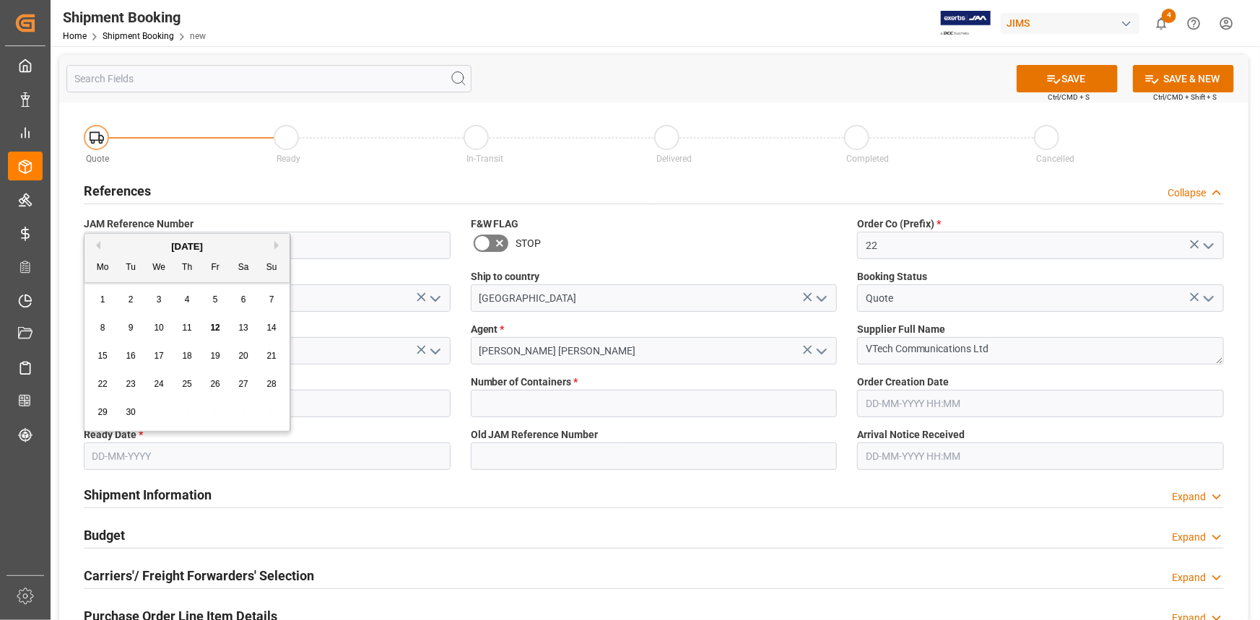
click at [184, 457] on input "text" at bounding box center [267, 456] width 367 height 27
click at [121, 339] on div "8 9 10 11 12 13 14" at bounding box center [187, 328] width 197 height 28
click at [216, 326] on span "12" at bounding box center [214, 328] width 9 height 10
type input "[DATE]"
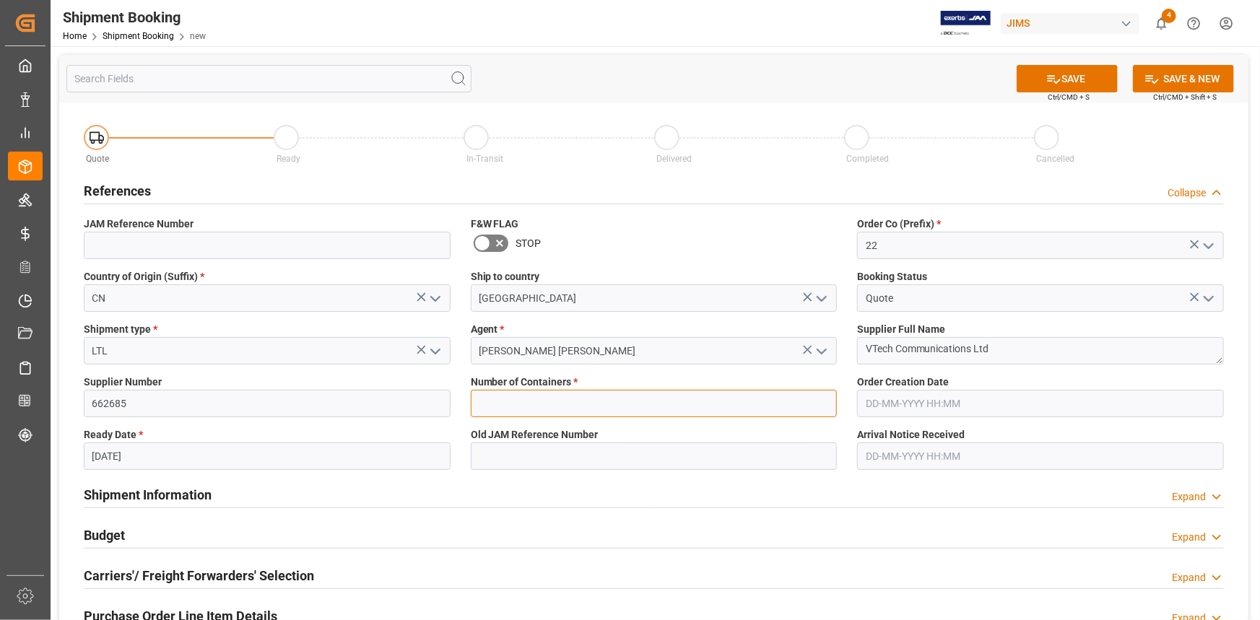
click at [542, 410] on input "text" at bounding box center [654, 403] width 367 height 27
type input "0"
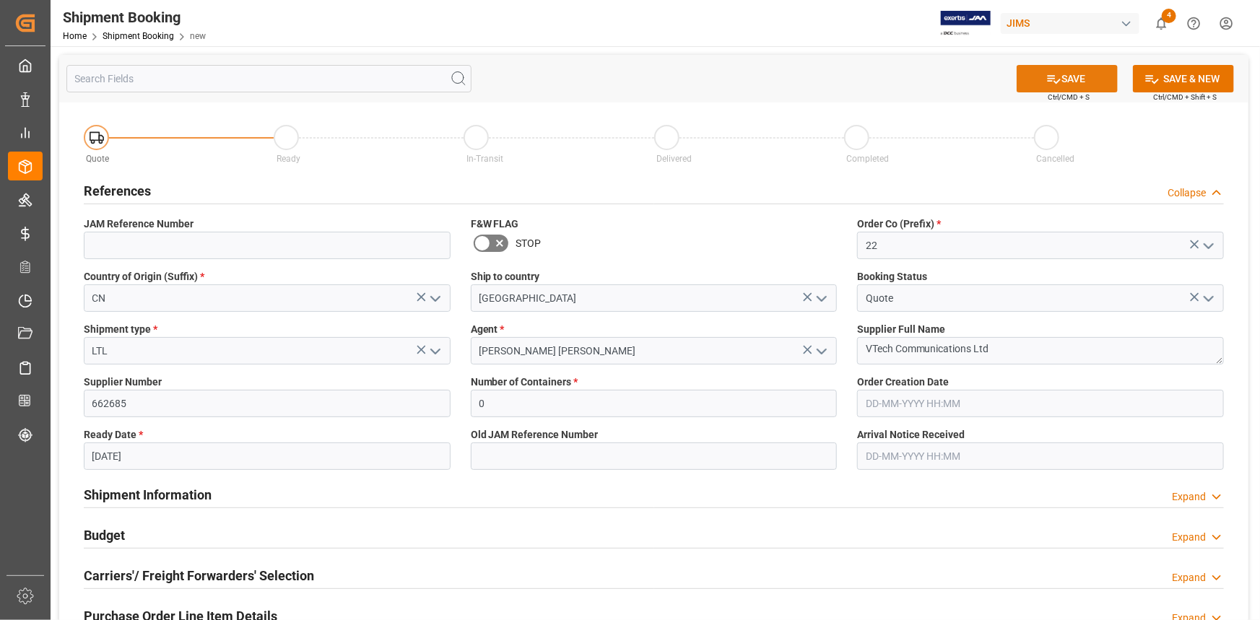
click at [1067, 80] on button "SAVE" at bounding box center [1067, 78] width 101 height 27
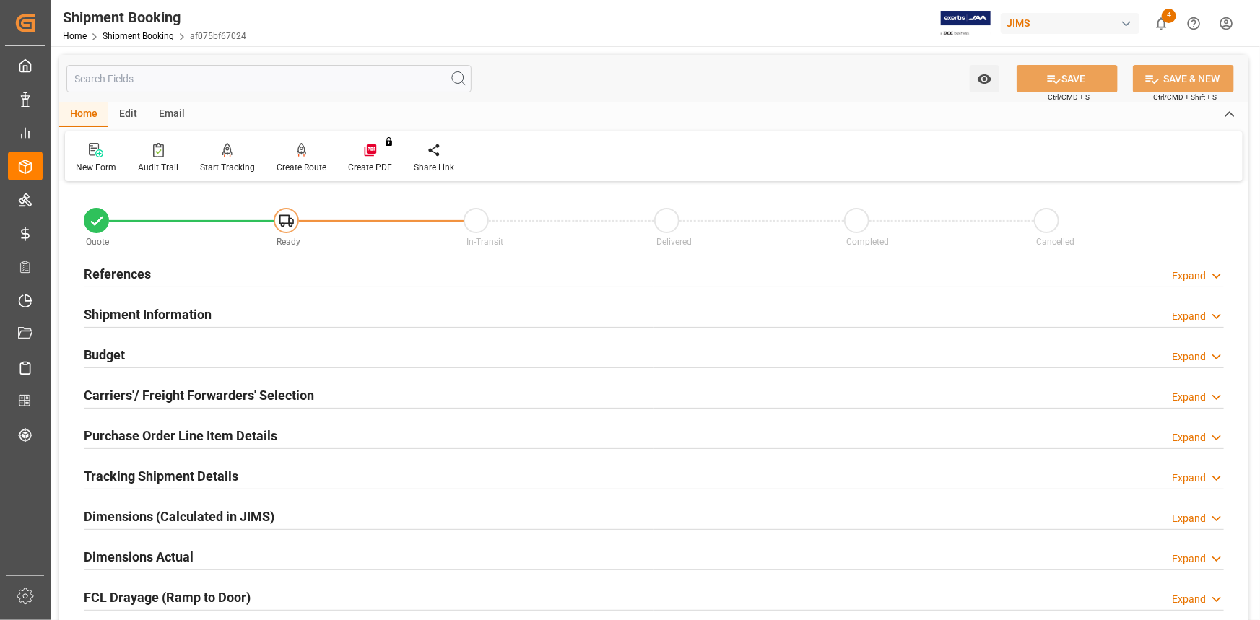
drag, startPoint x: 202, startPoint y: 267, endPoint x: 197, endPoint y: 277, distance: 10.7
click at [202, 269] on div "References Expand" at bounding box center [654, 272] width 1140 height 27
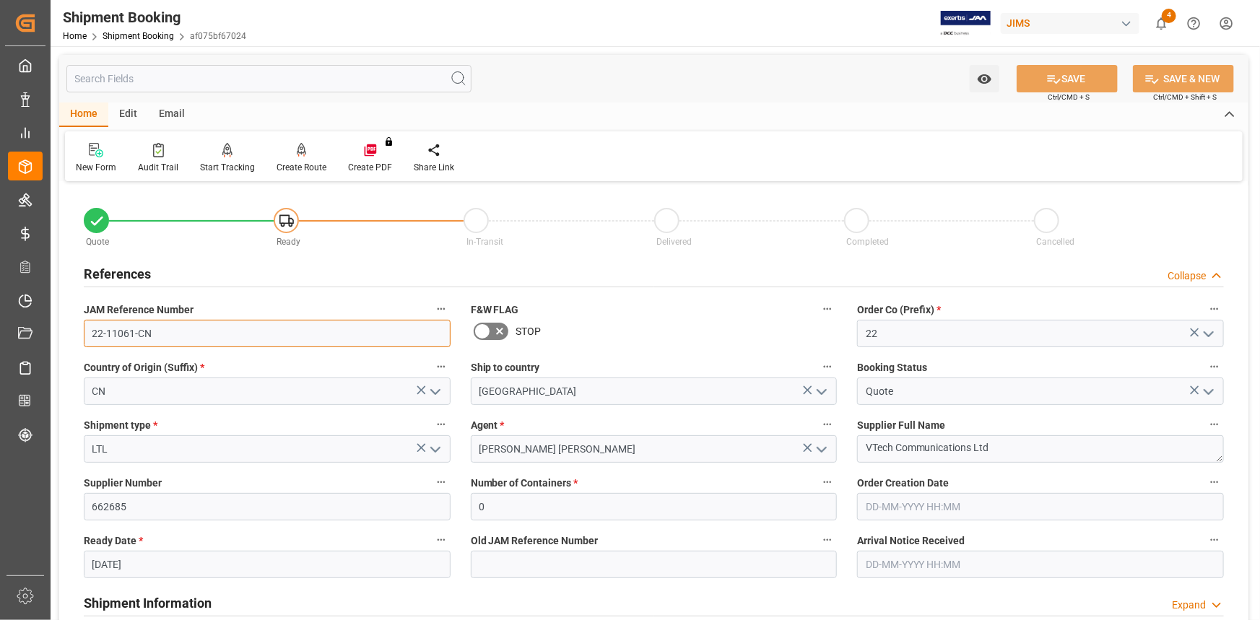
drag, startPoint x: 158, startPoint y: 331, endPoint x: 85, endPoint y: 352, distance: 75.9
click at [43, 331] on div "Created by potrace 1.15, written by Peter Selinger 2001-2017 Created by potrace…" at bounding box center [630, 310] width 1260 height 620
